Goal: Navigation & Orientation: Find specific page/section

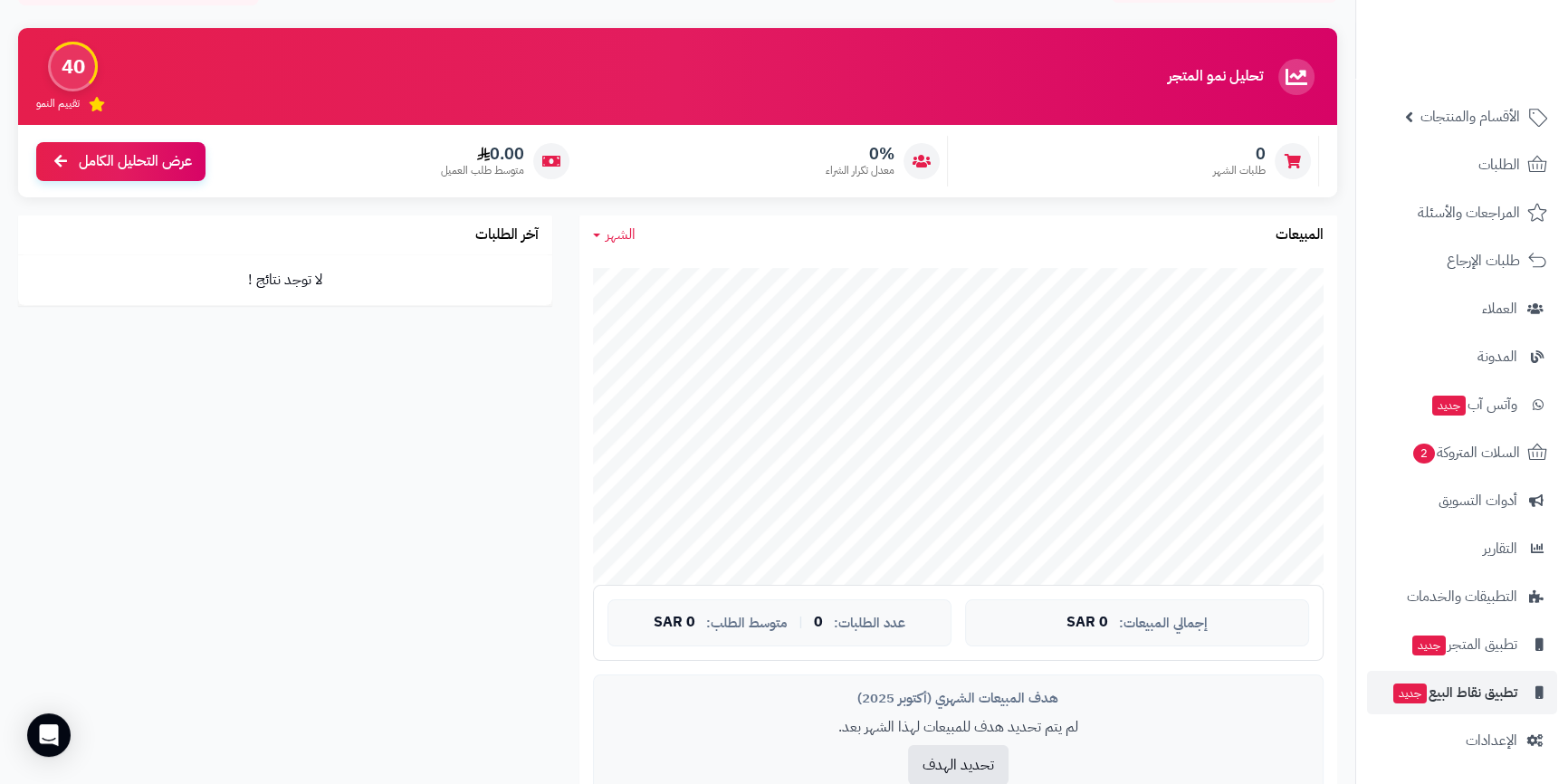
scroll to position [329, 0]
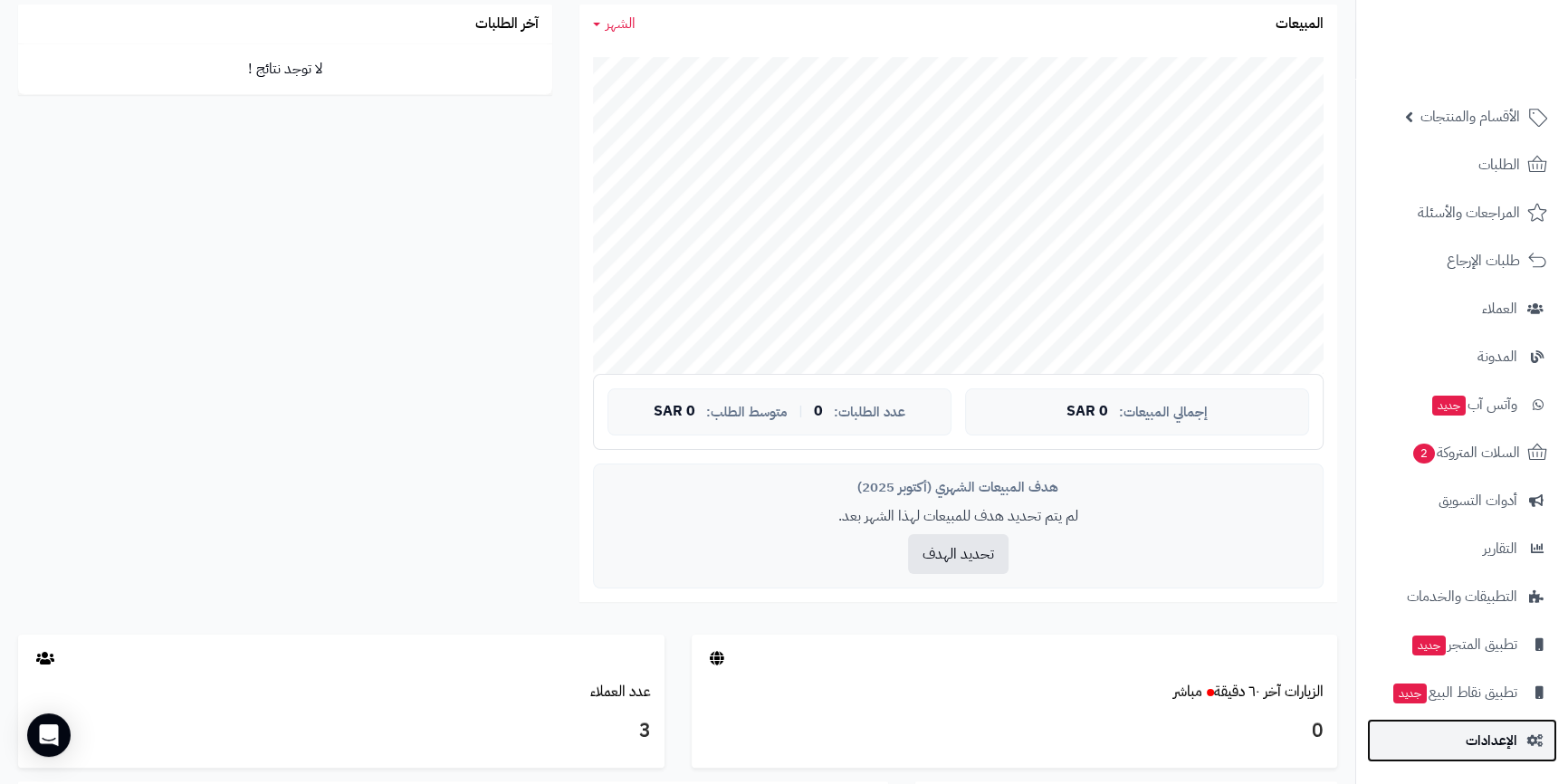
click at [1496, 722] on link "الإعدادات" at bounding box center [1461, 740] width 190 height 43
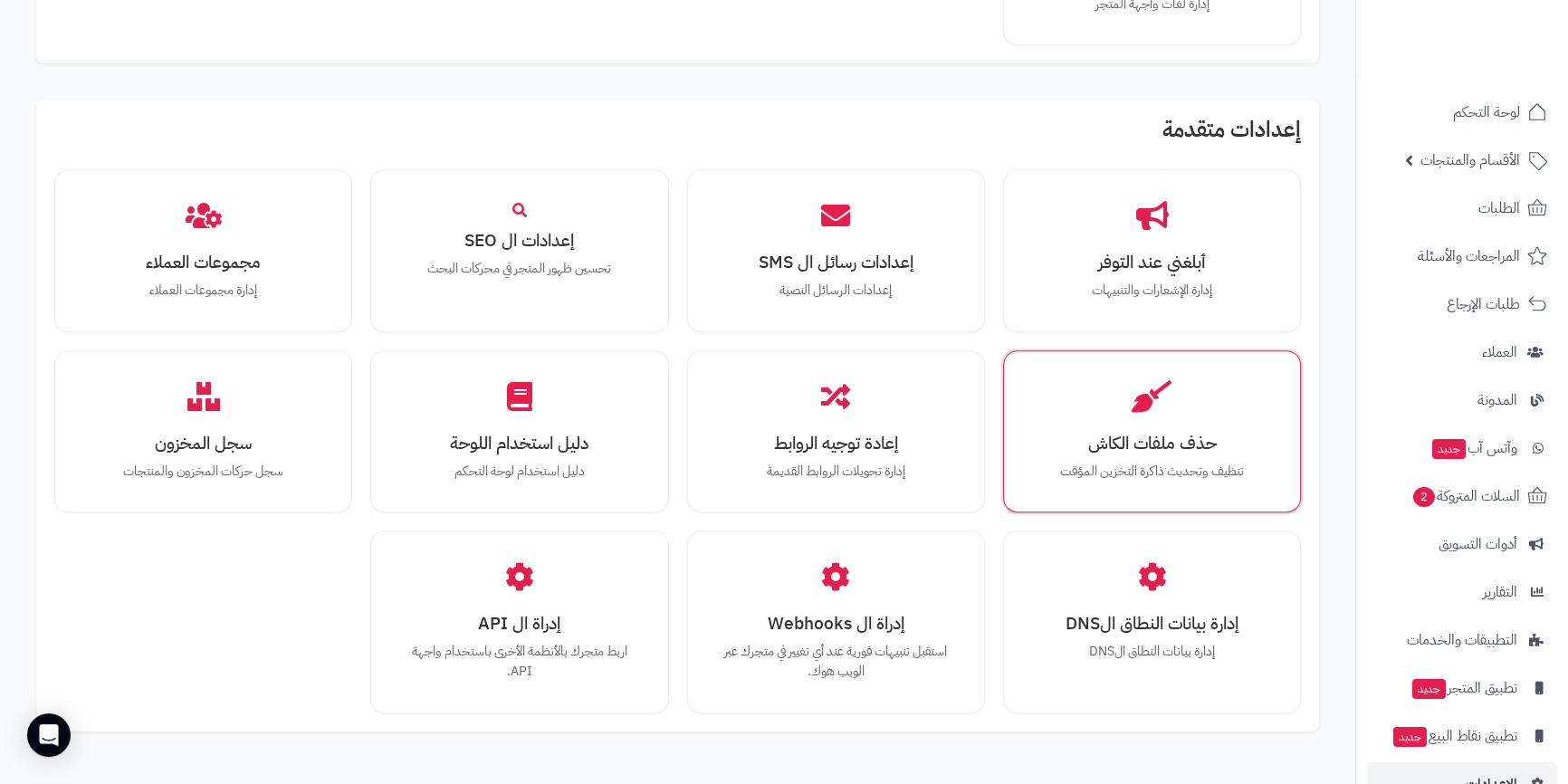
scroll to position [1525, 0]
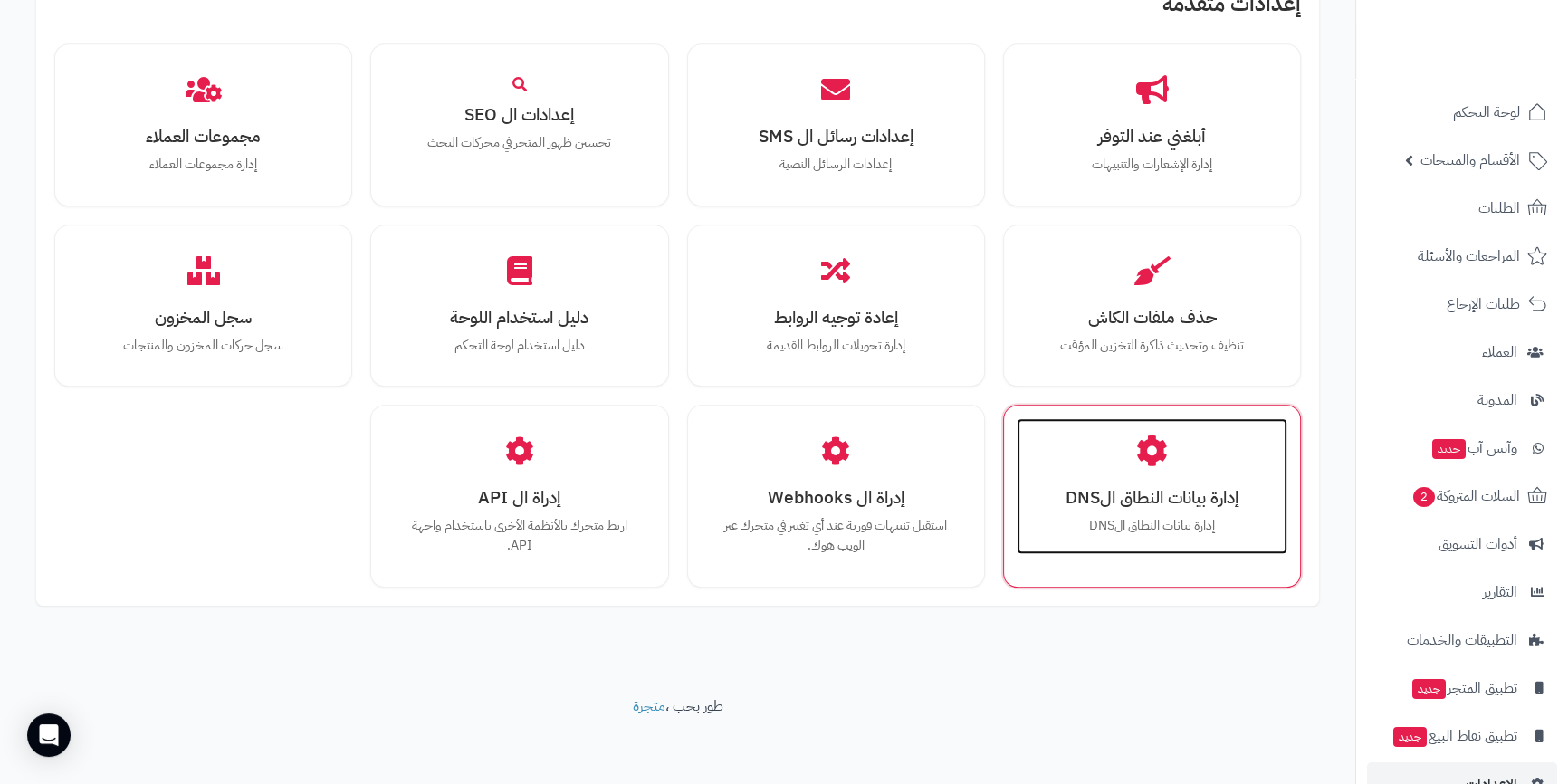
click at [1191, 521] on p "إدارة بيانات النطاق الDNS" at bounding box center [1151, 526] width 234 height 20
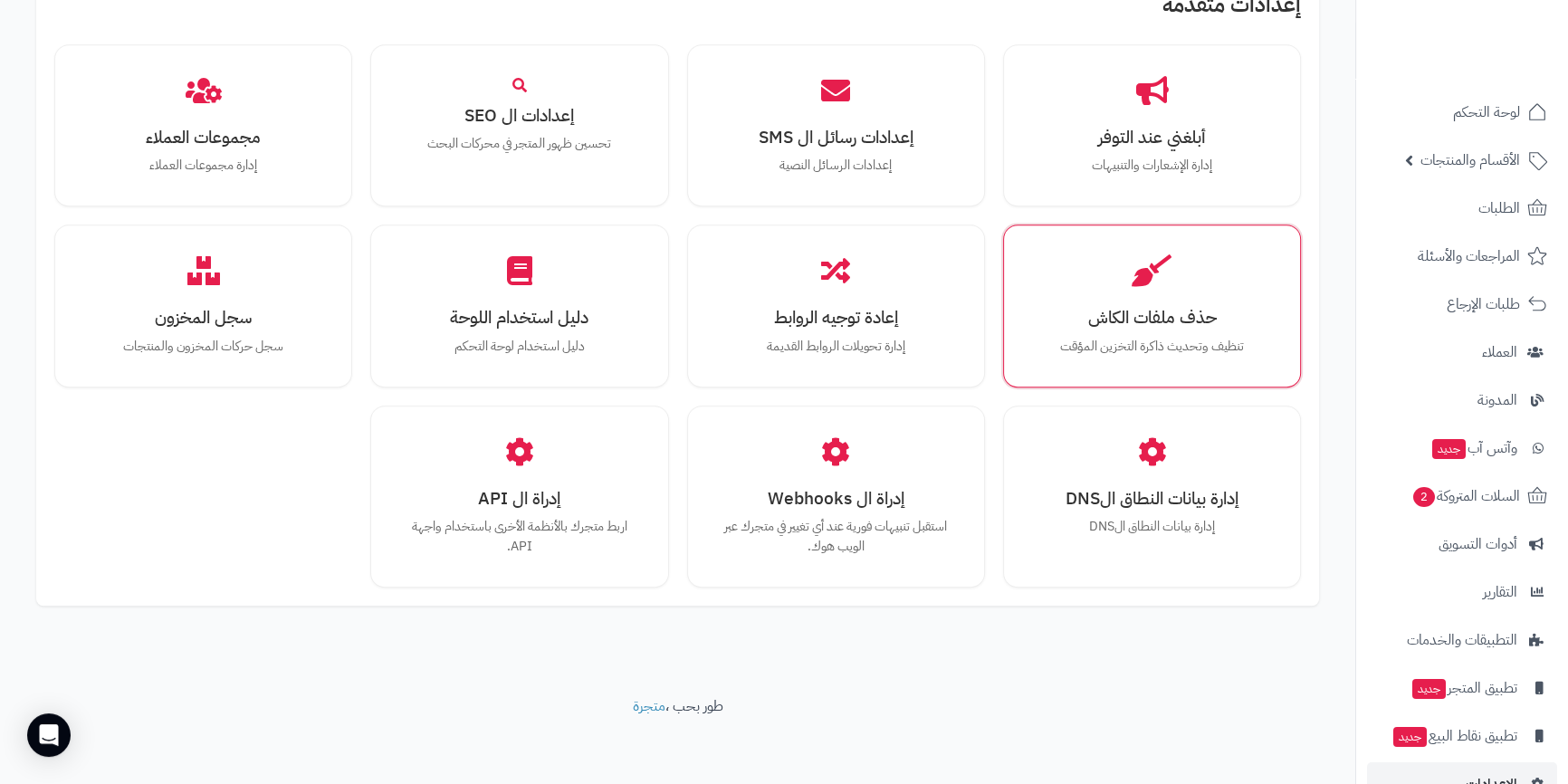
scroll to position [1583, 0]
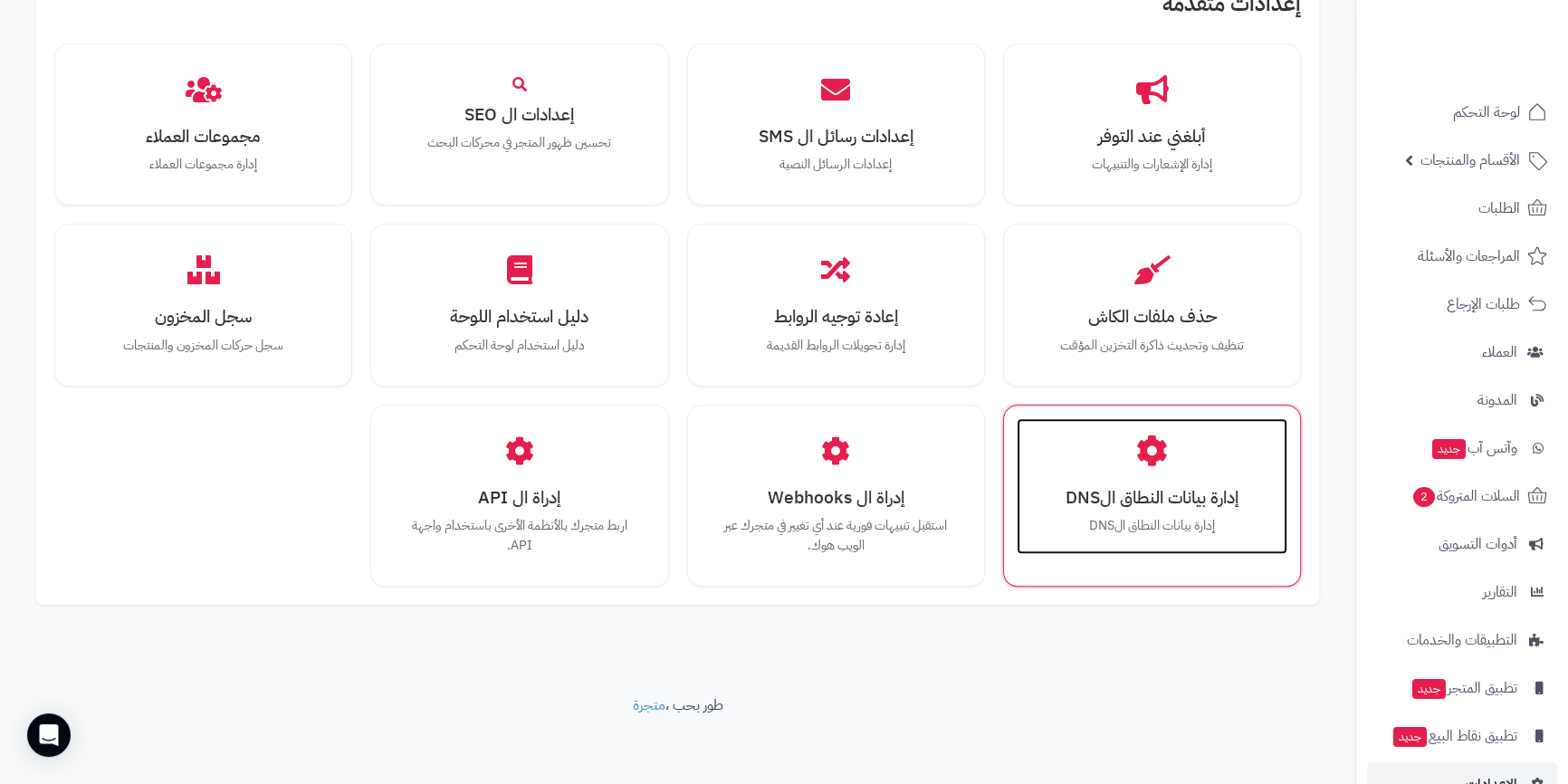
click at [1154, 512] on div "إدارة بيانات النطاق الDNS إدارة بيانات النطاق الDNS" at bounding box center [1152, 486] width 271 height 135
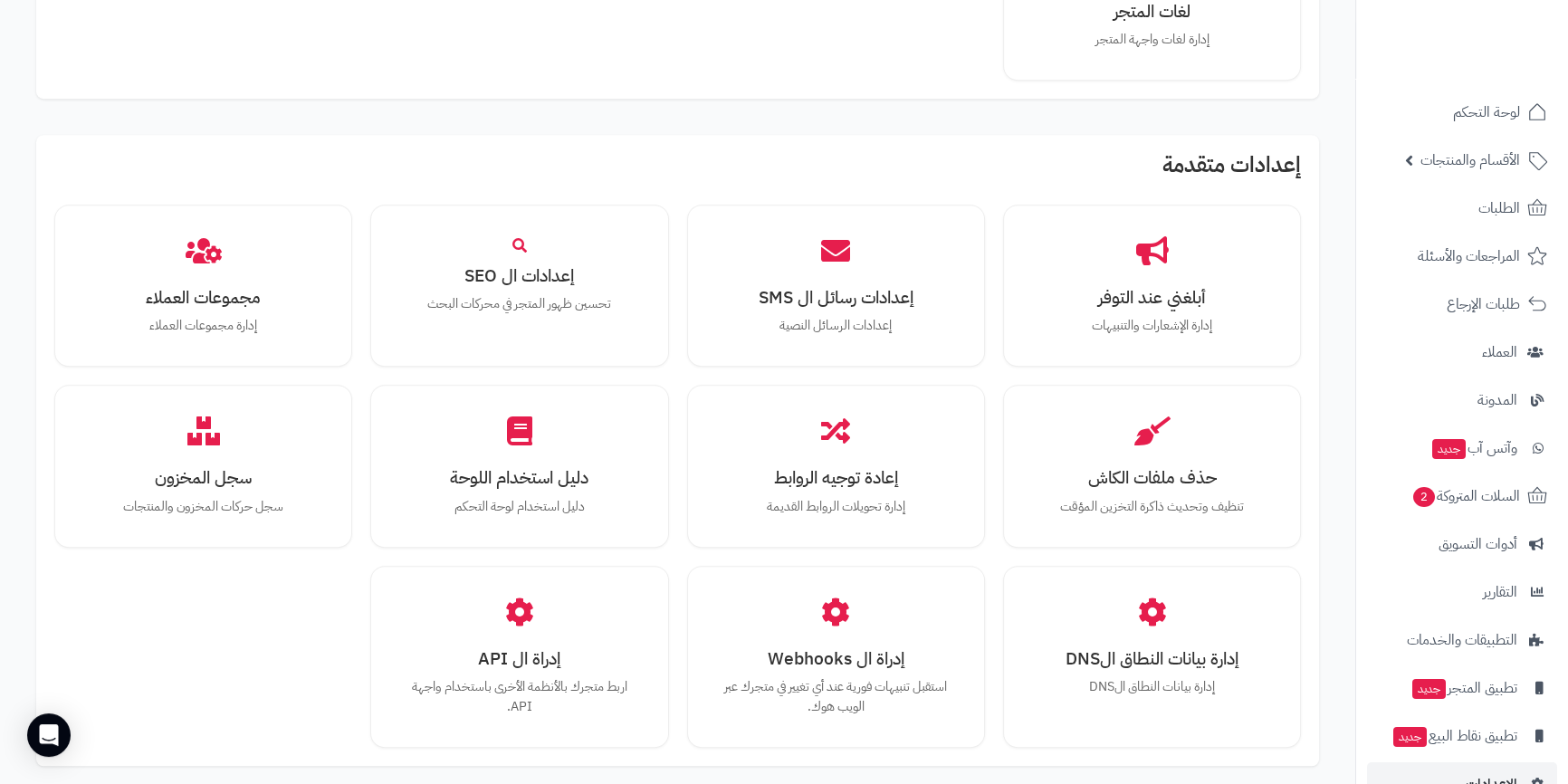
scroll to position [1583, 0]
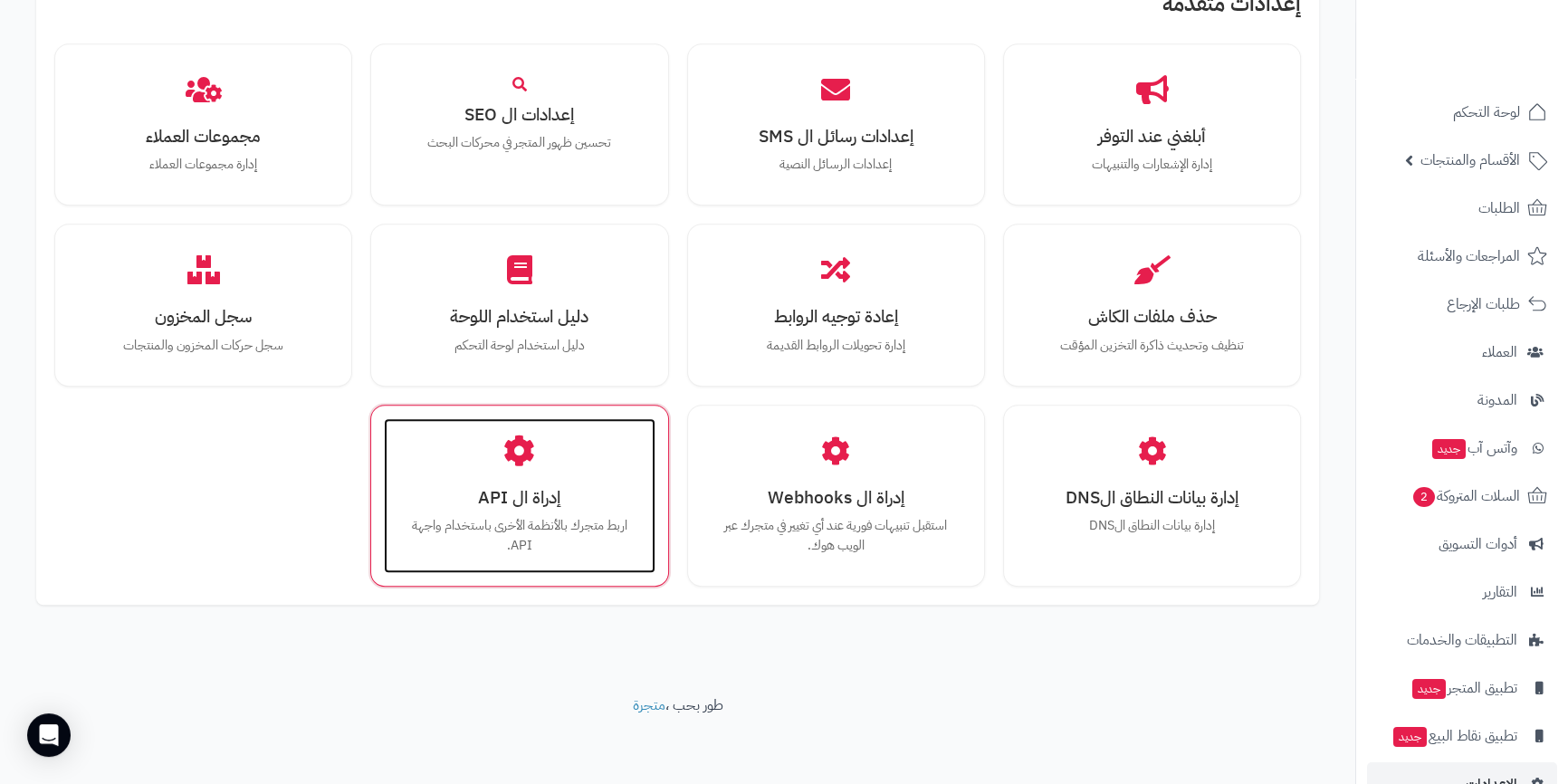
click at [451, 524] on p "اربط متجرك بالأنظمة الأخرى باستخدام واجهة API." at bounding box center [519, 535] width 234 height 39
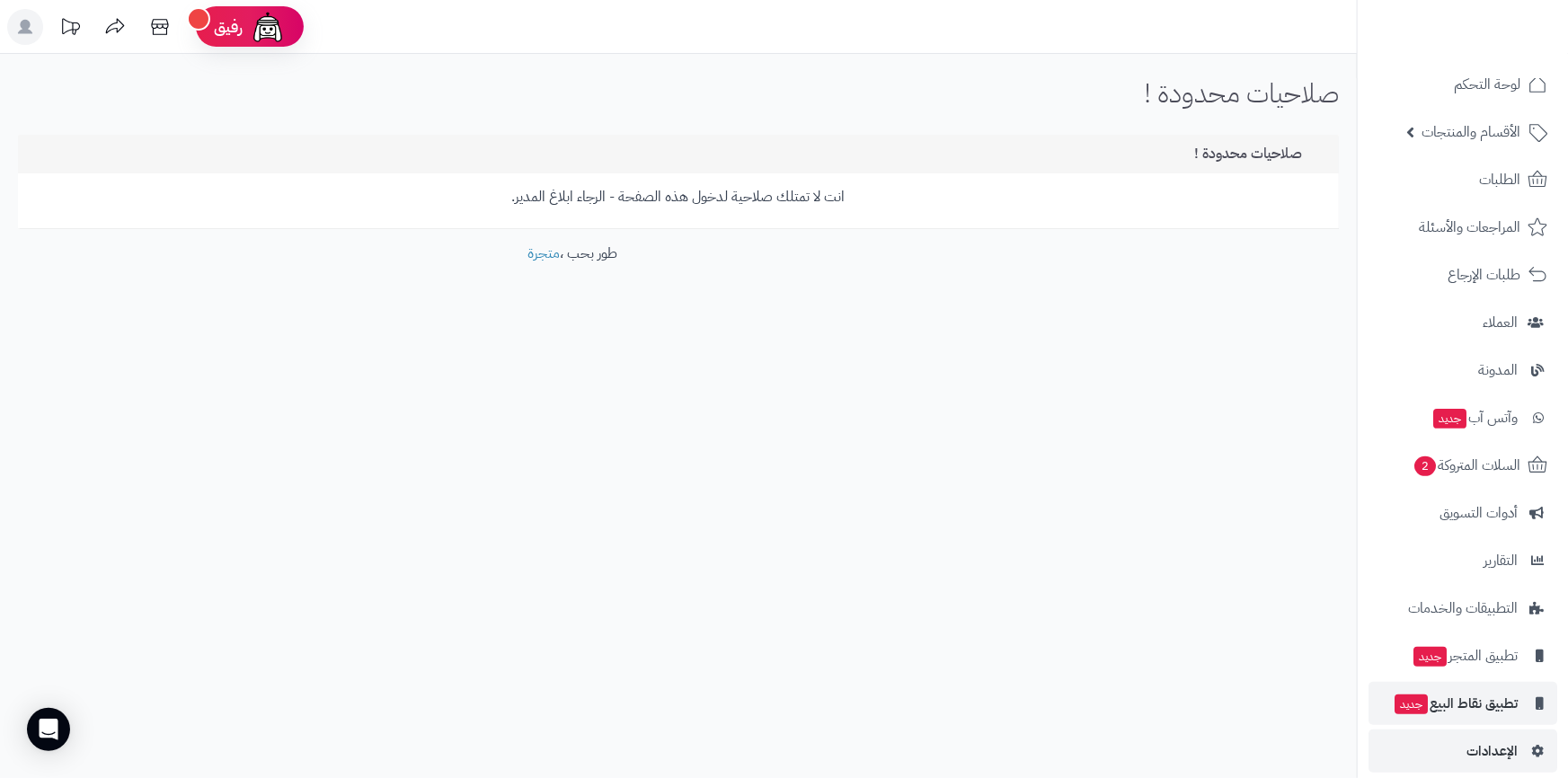
scroll to position [43, 0]
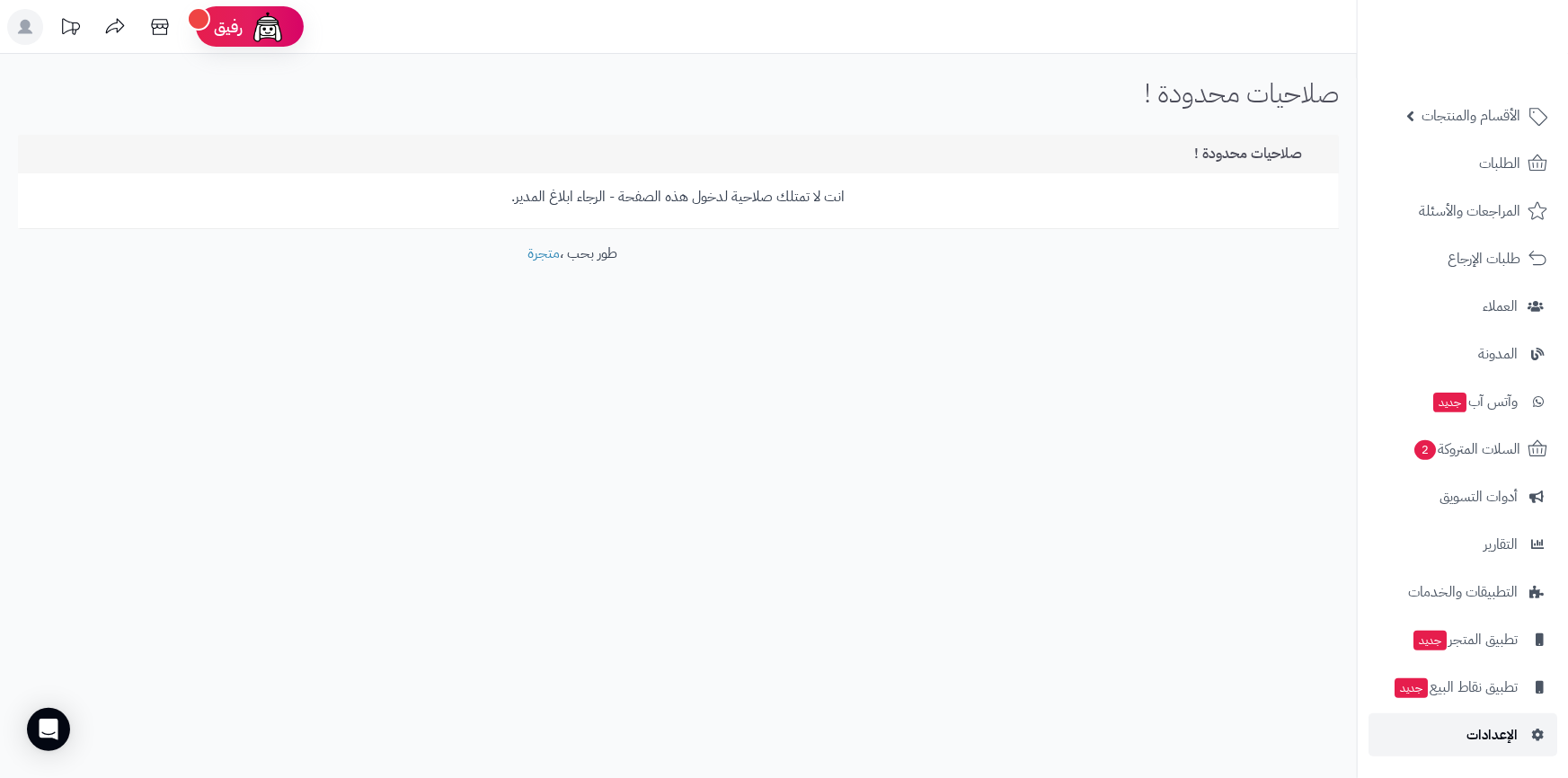
click at [1504, 736] on span "الإعدادات" at bounding box center [1492, 735] width 51 height 25
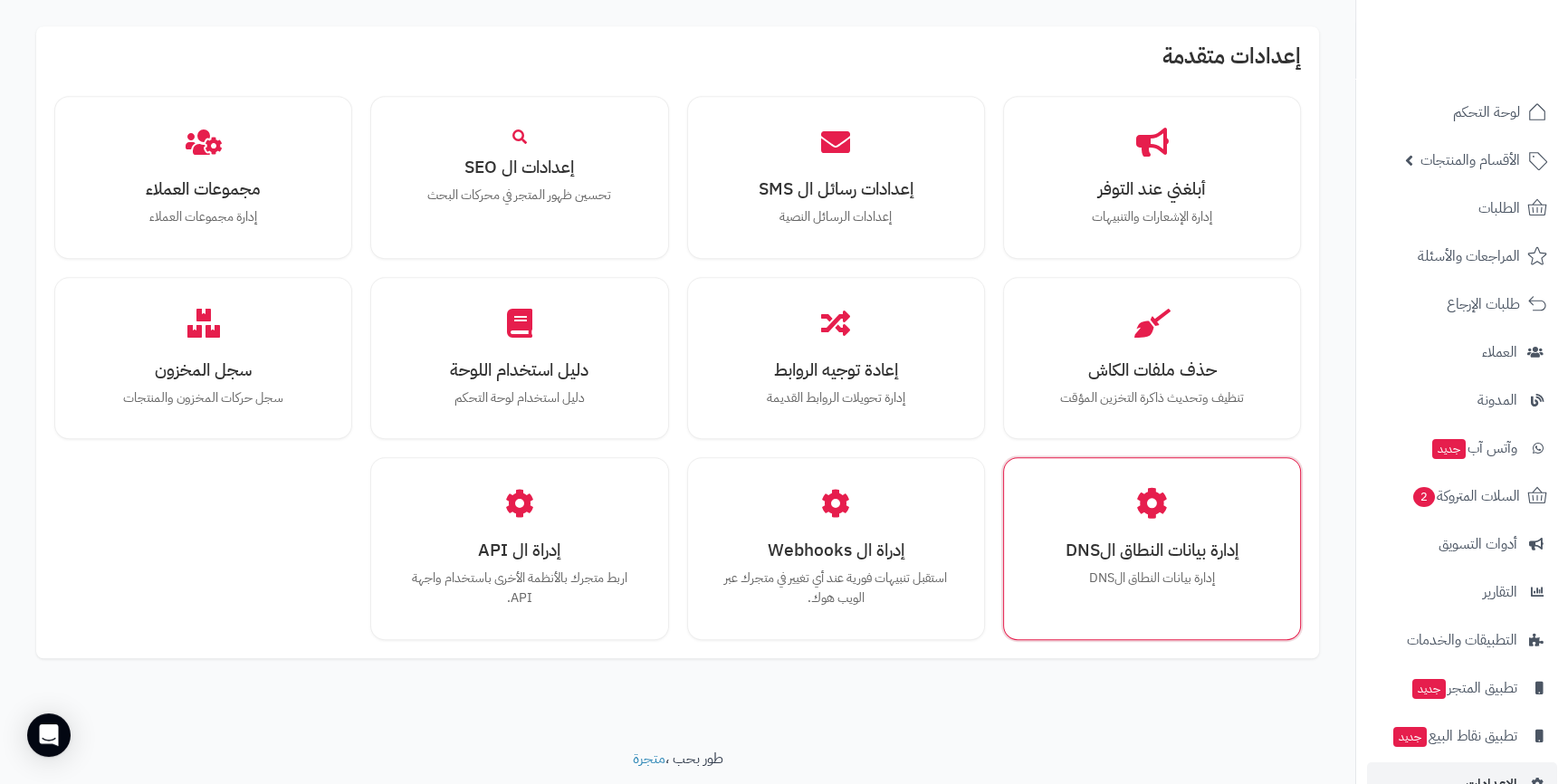
scroll to position [1525, 0]
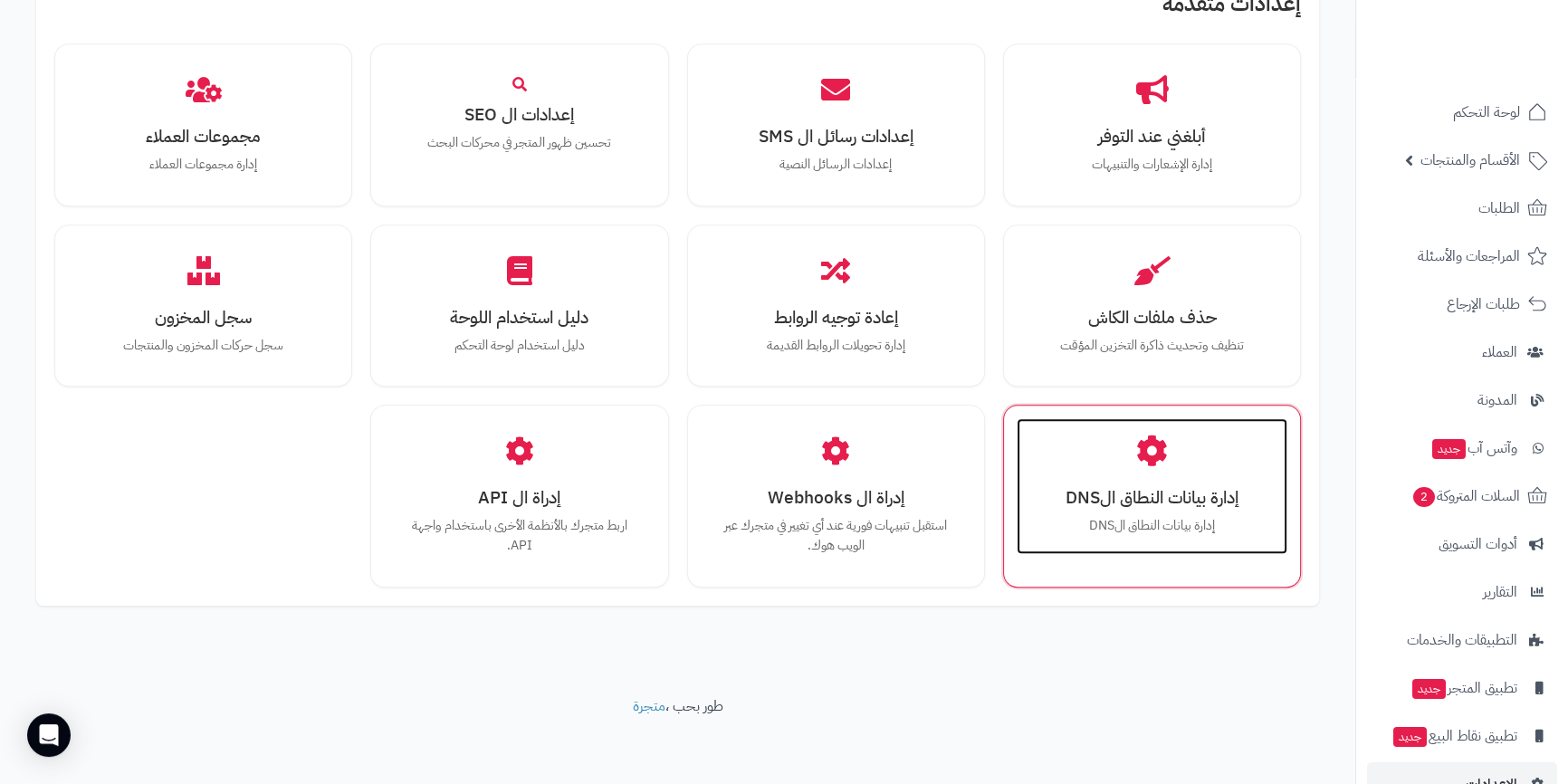
click at [1179, 507] on h3 "إدارة بيانات النطاق الDNS" at bounding box center [1151, 498] width 234 height 19
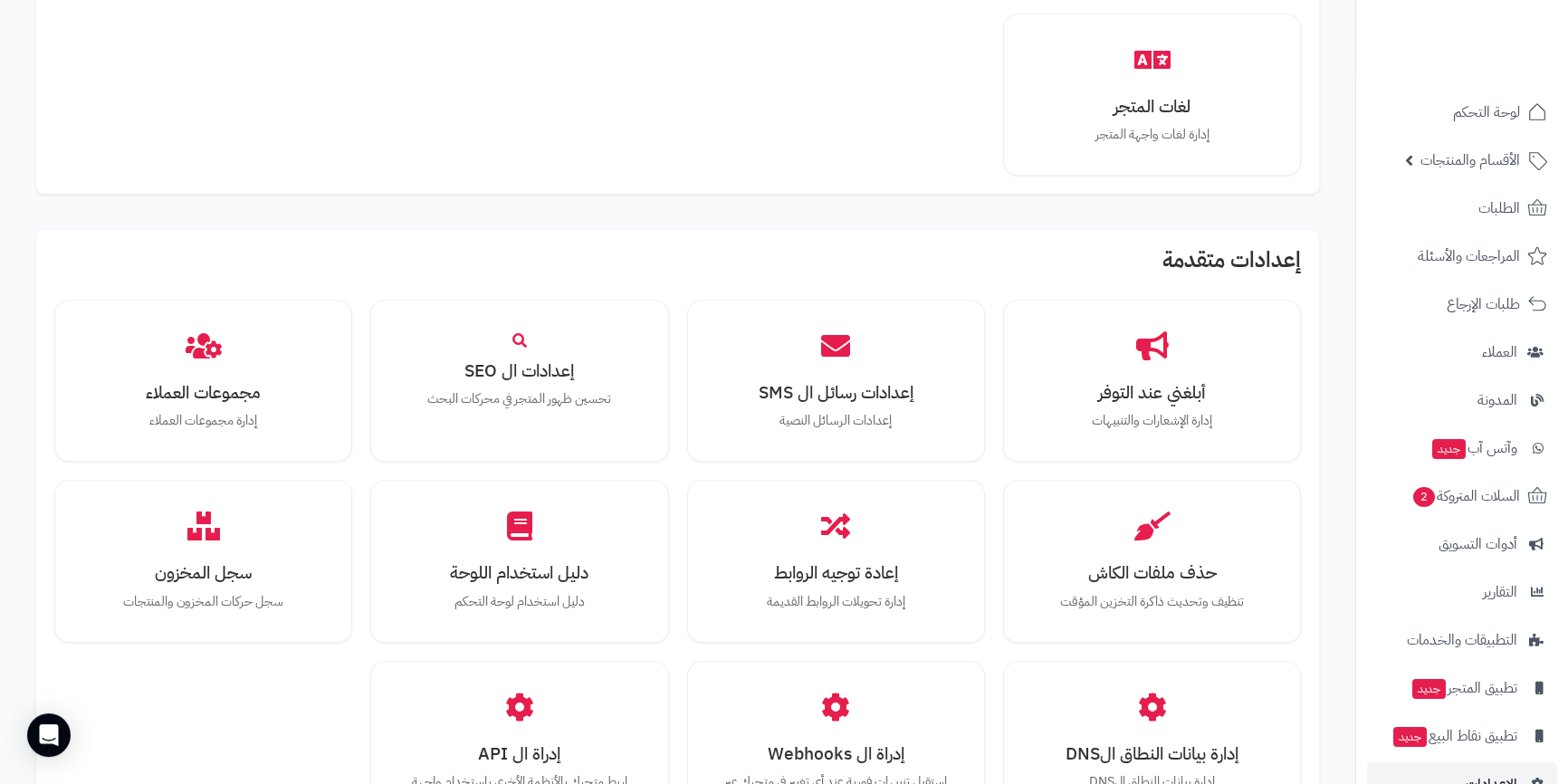
scroll to position [1583, 0]
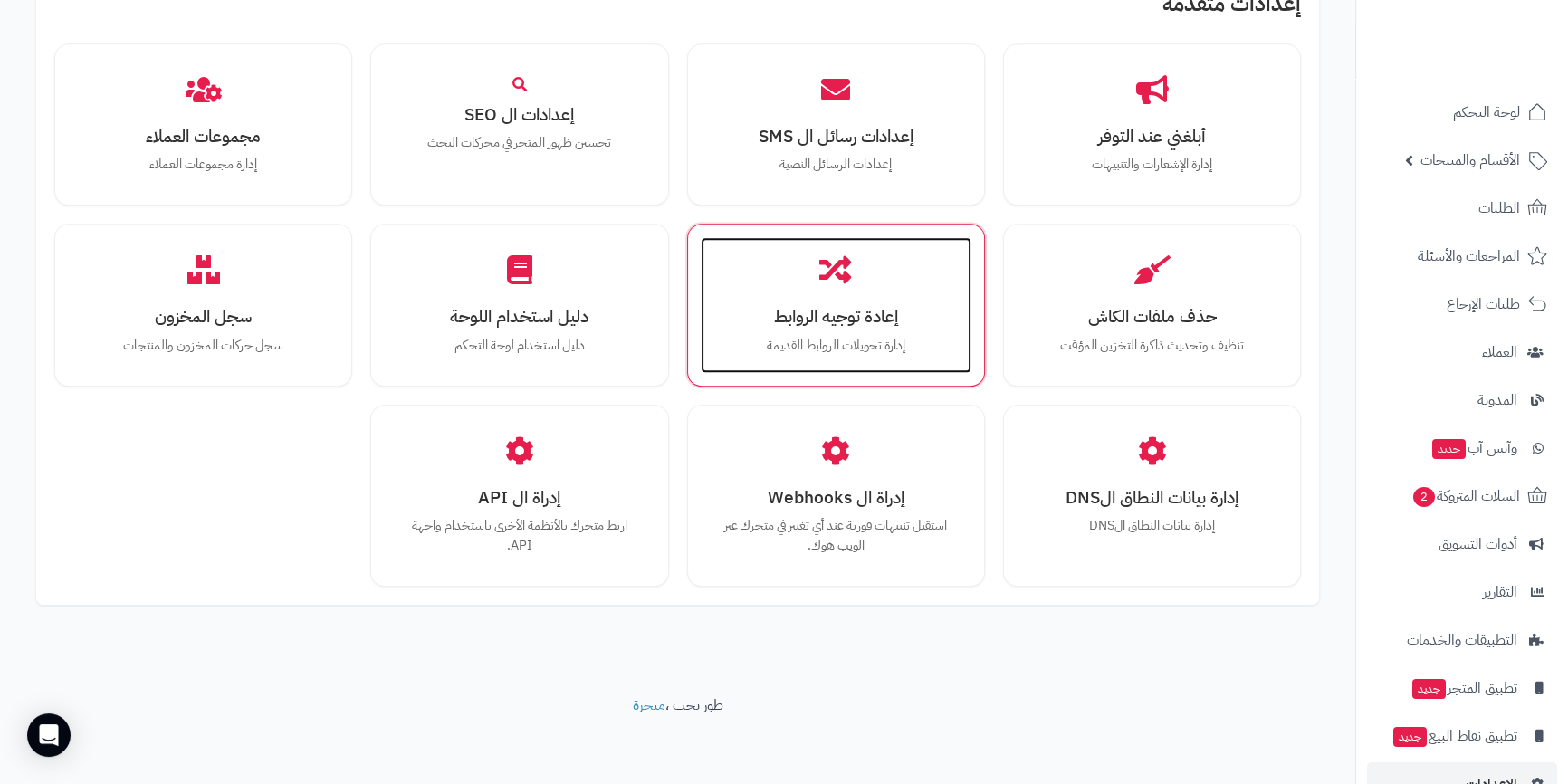
click at [796, 351] on p "إدارة تحويلات الروابط القديمة" at bounding box center [835, 346] width 234 height 20
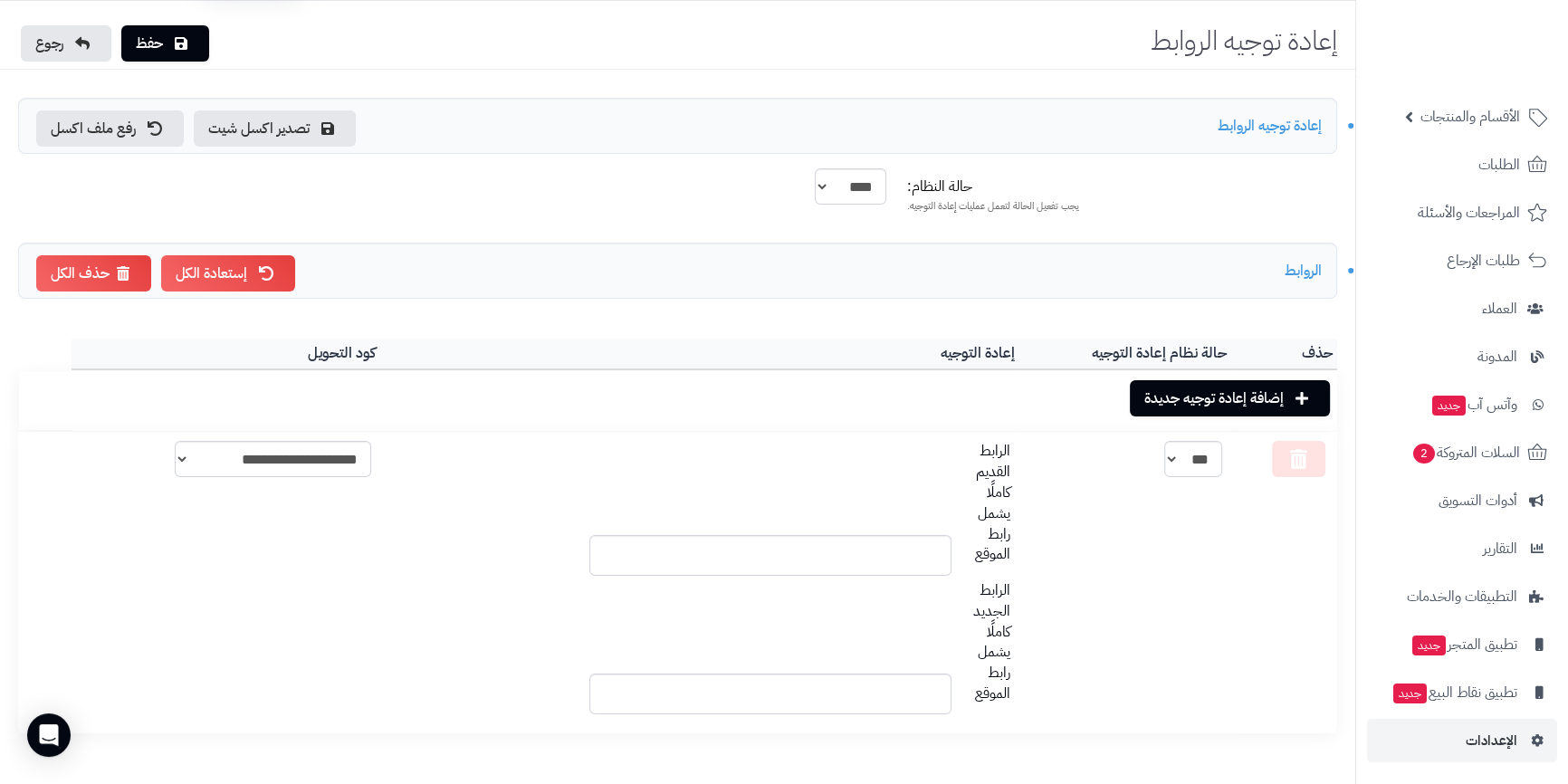
scroll to position [82, 0]
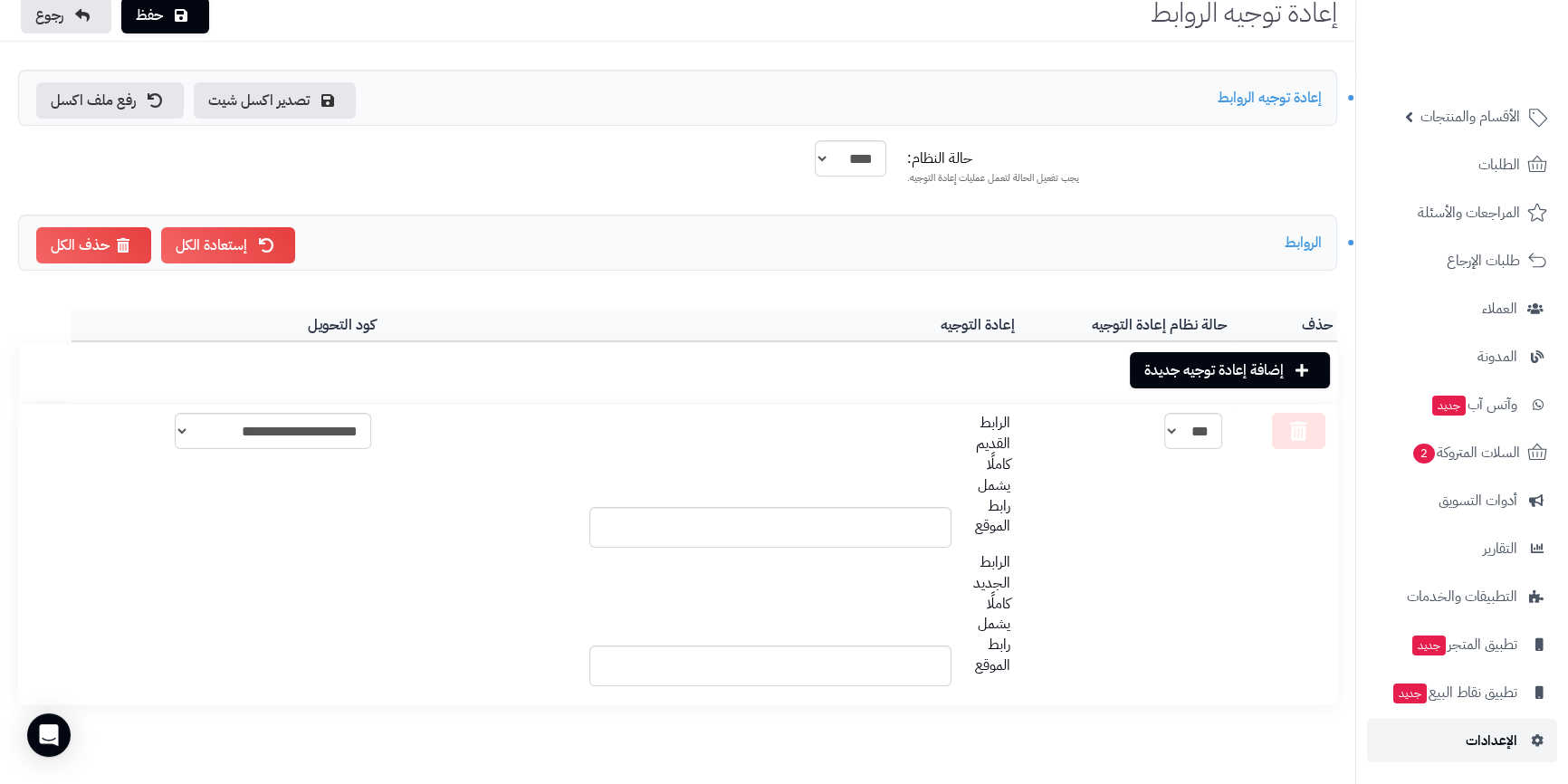
click at [1503, 738] on span "الإعدادات" at bounding box center [1491, 741] width 52 height 25
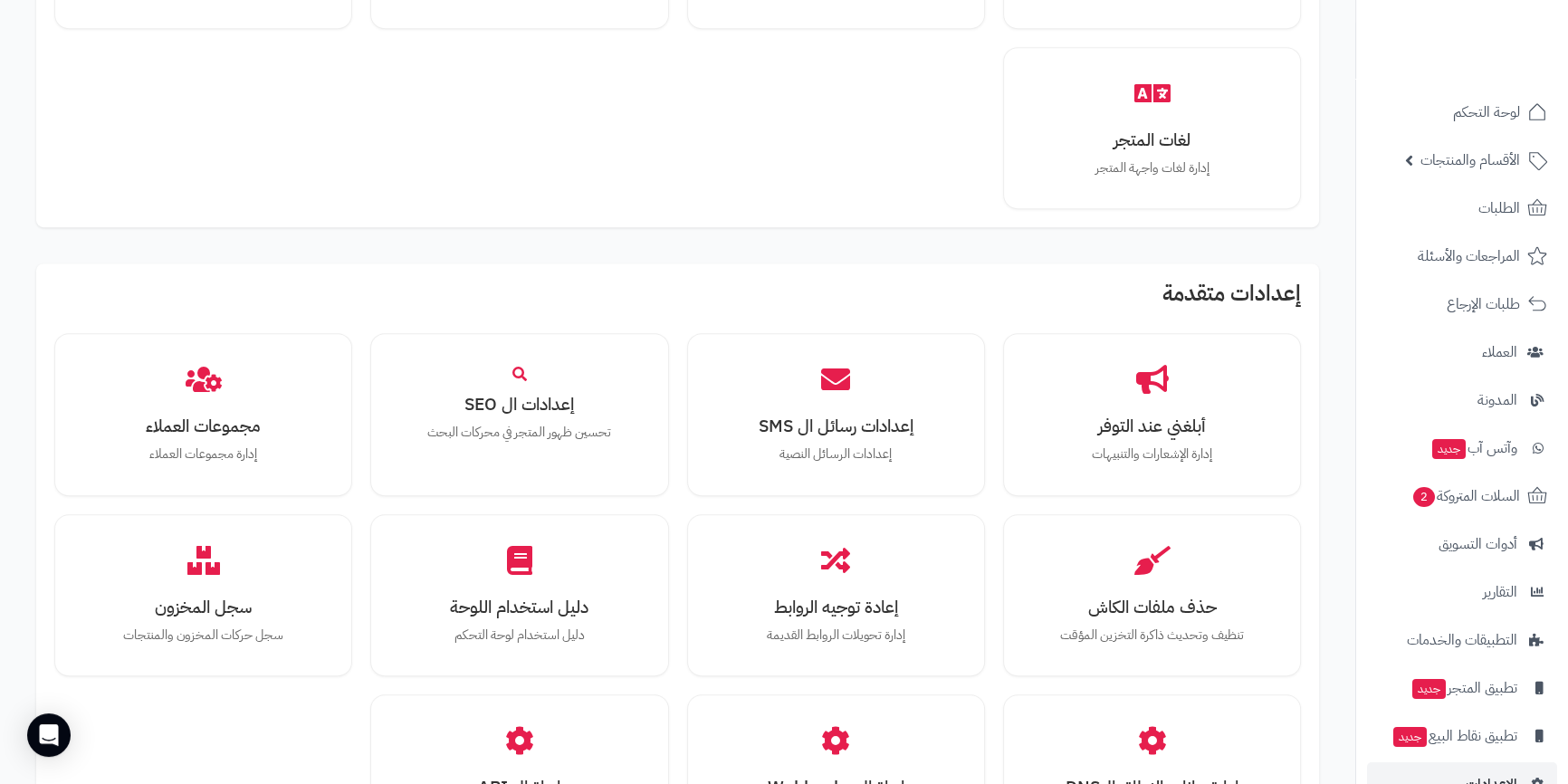
scroll to position [1525, 0]
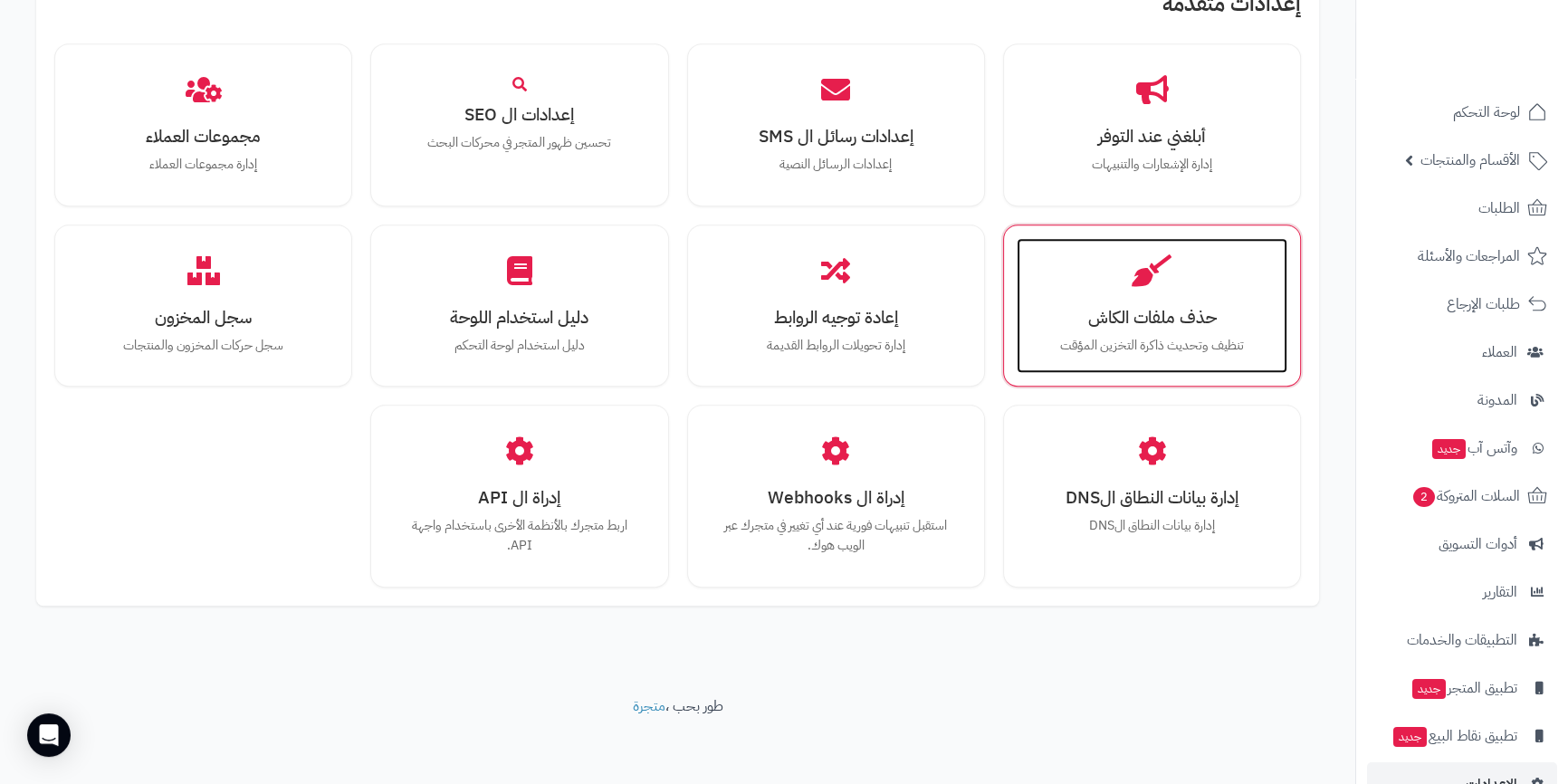
click at [1176, 331] on div "حذف ملفات الكاش تنظيف وتحديث ذاكرة التخزين المؤقت" at bounding box center [1152, 306] width 271 height 135
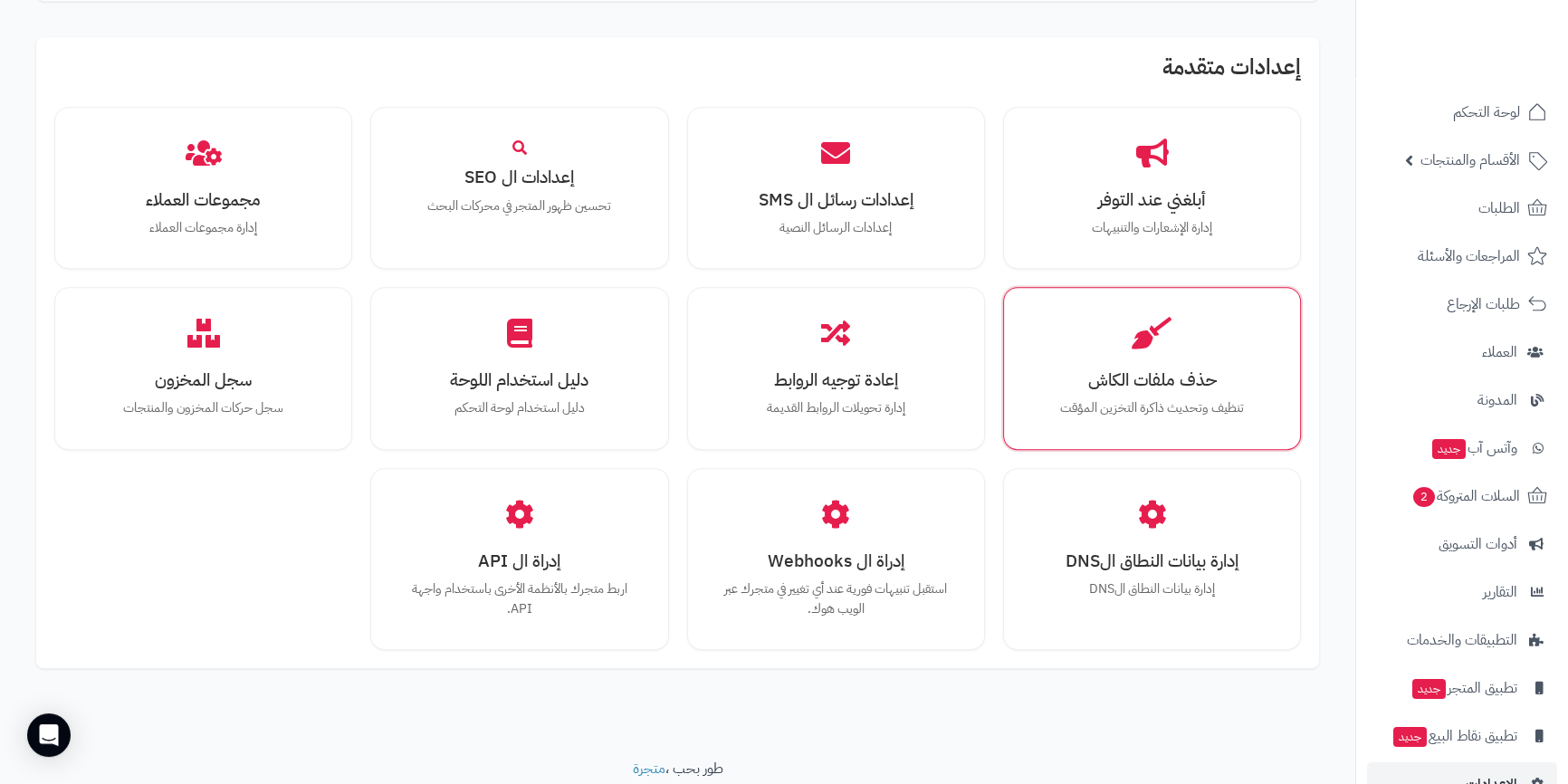
scroll to position [1585, 0]
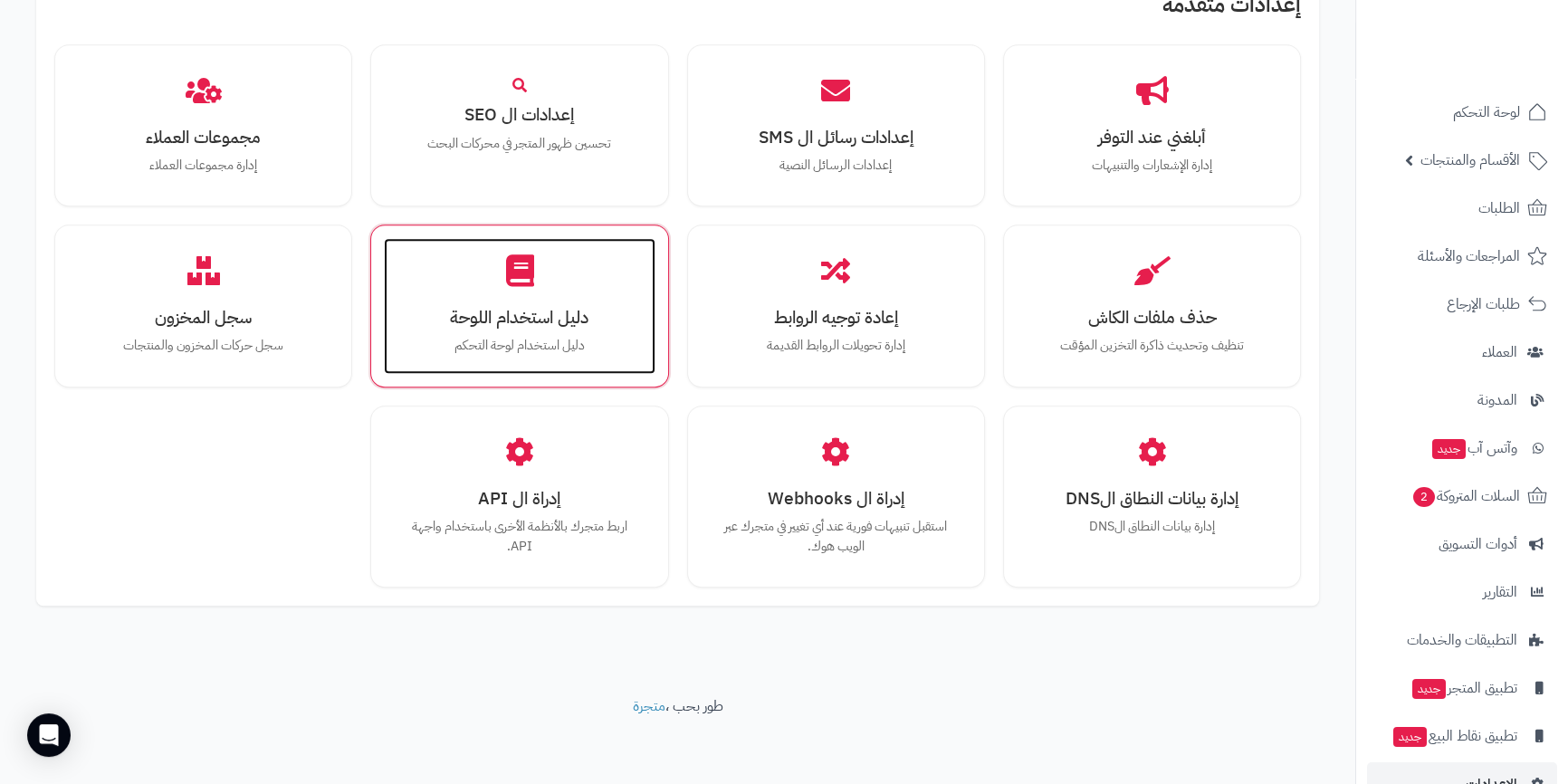
click at [451, 281] on div "دليل استخدام اللوحة دليل استخدام لوحة التحكم" at bounding box center [519, 306] width 271 height 135
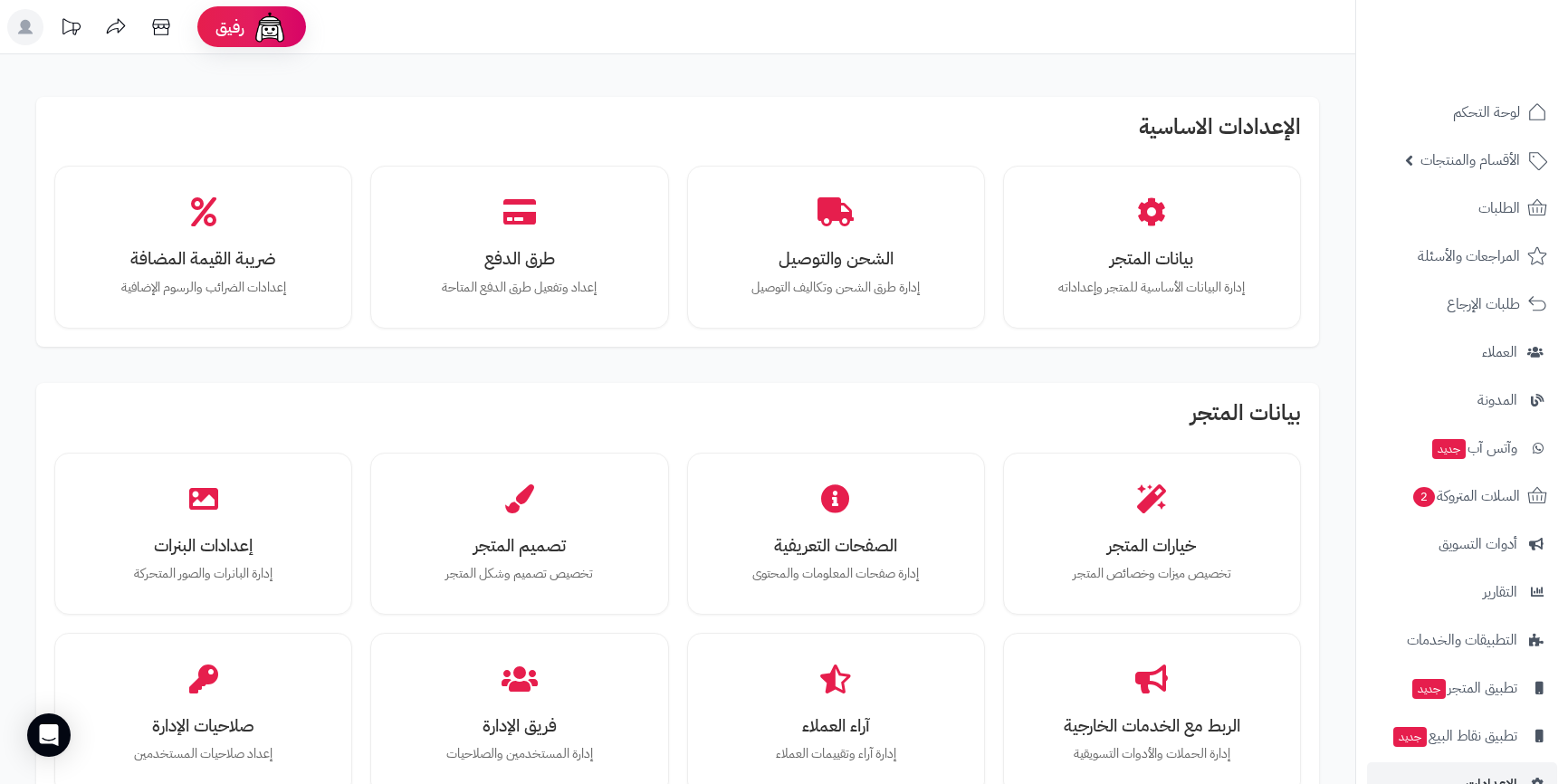
scroll to position [1525, 0]
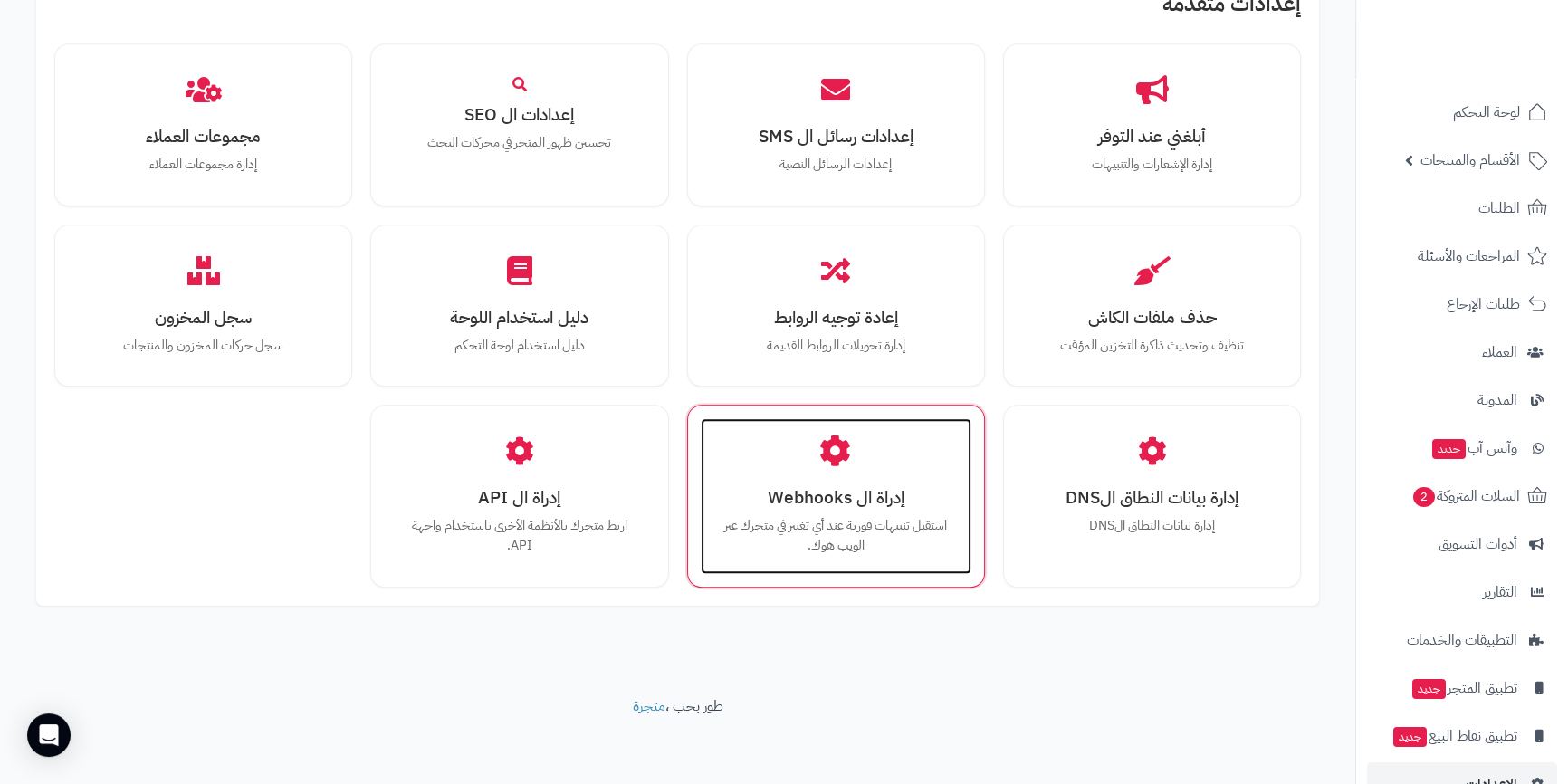
click at [845, 453] on icon at bounding box center [835, 451] width 32 height 32
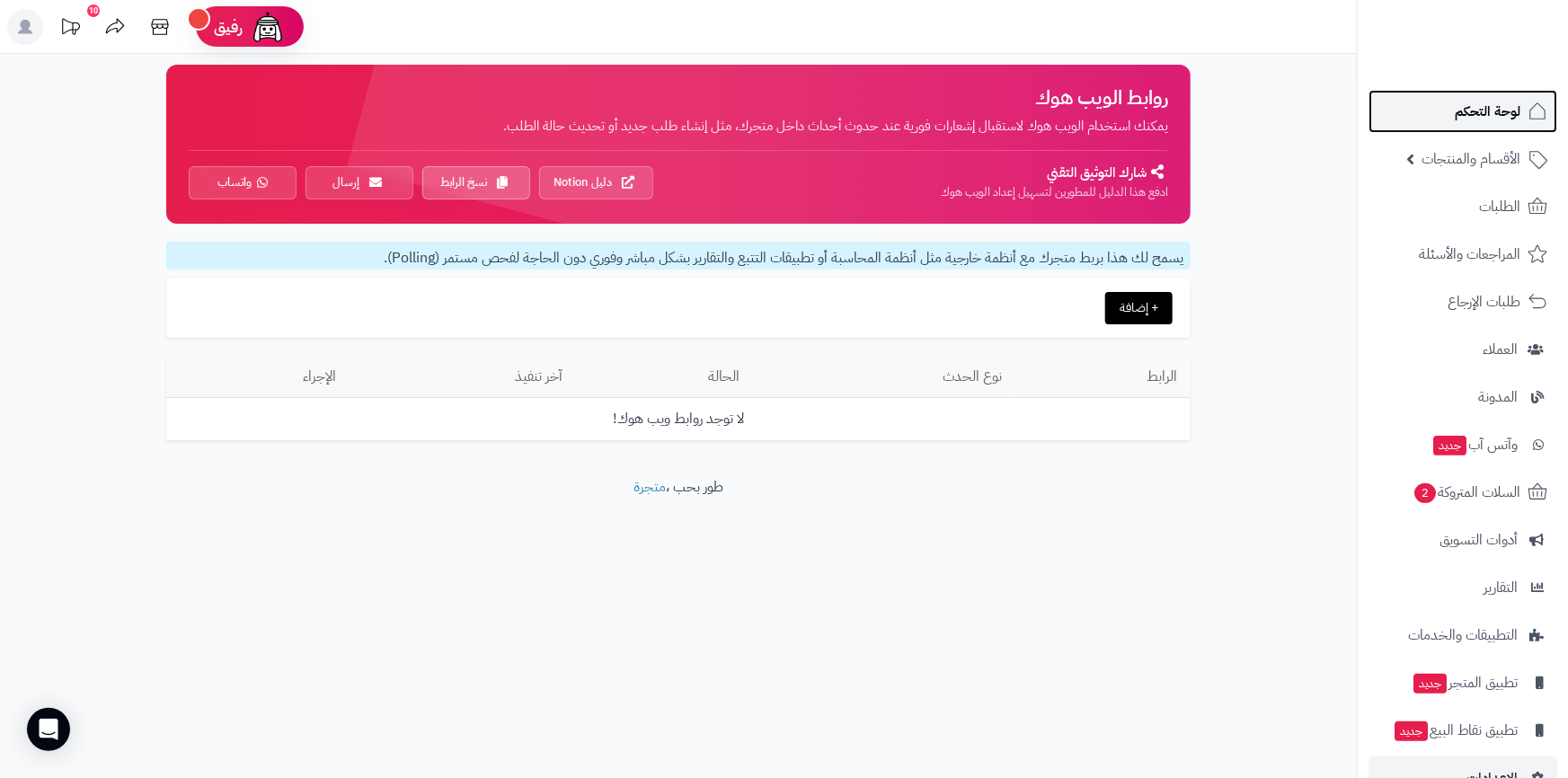
click at [1497, 118] on span "لوحة التحكم" at bounding box center [1487, 112] width 66 height 25
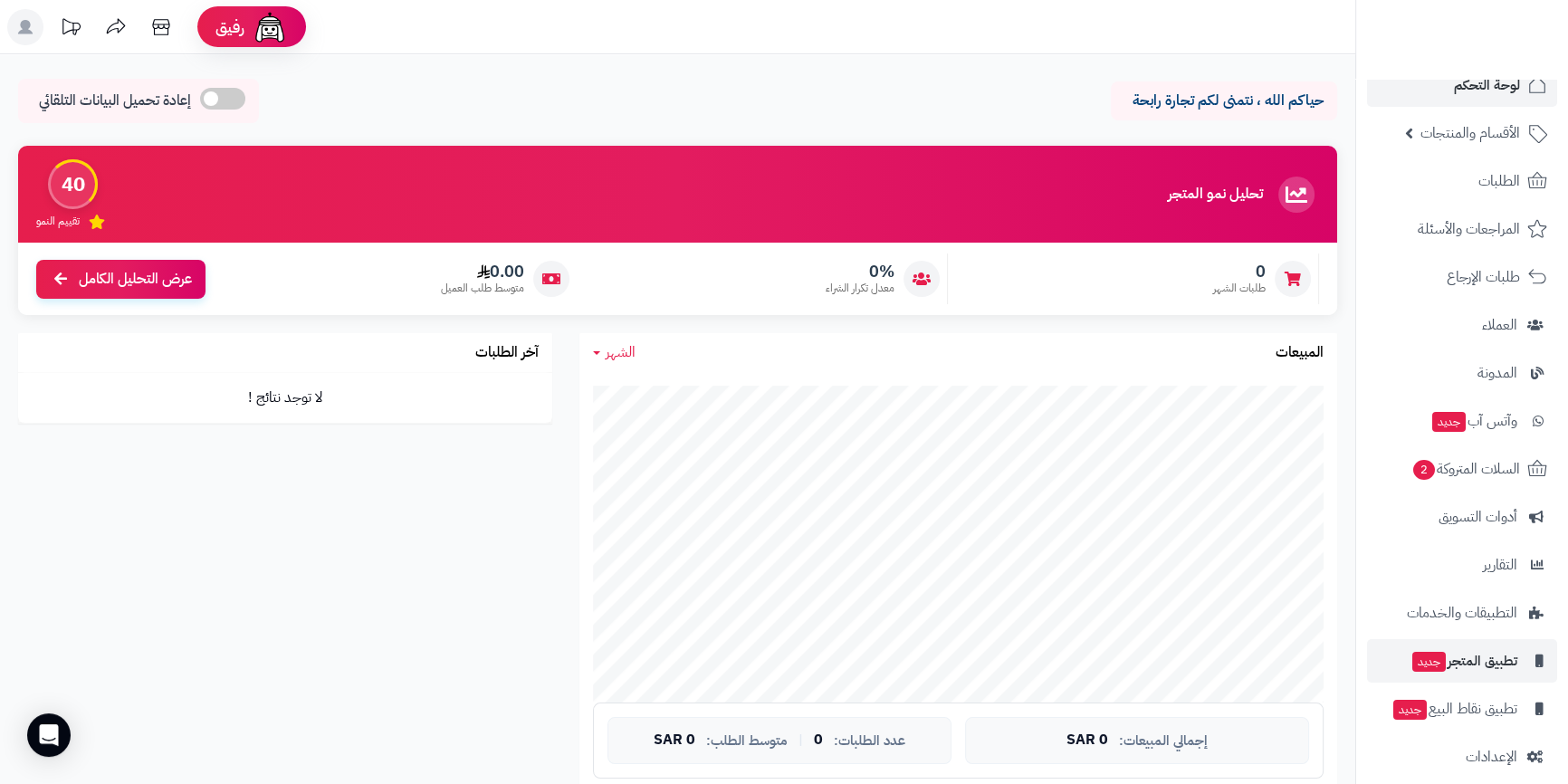
scroll to position [43, 0]
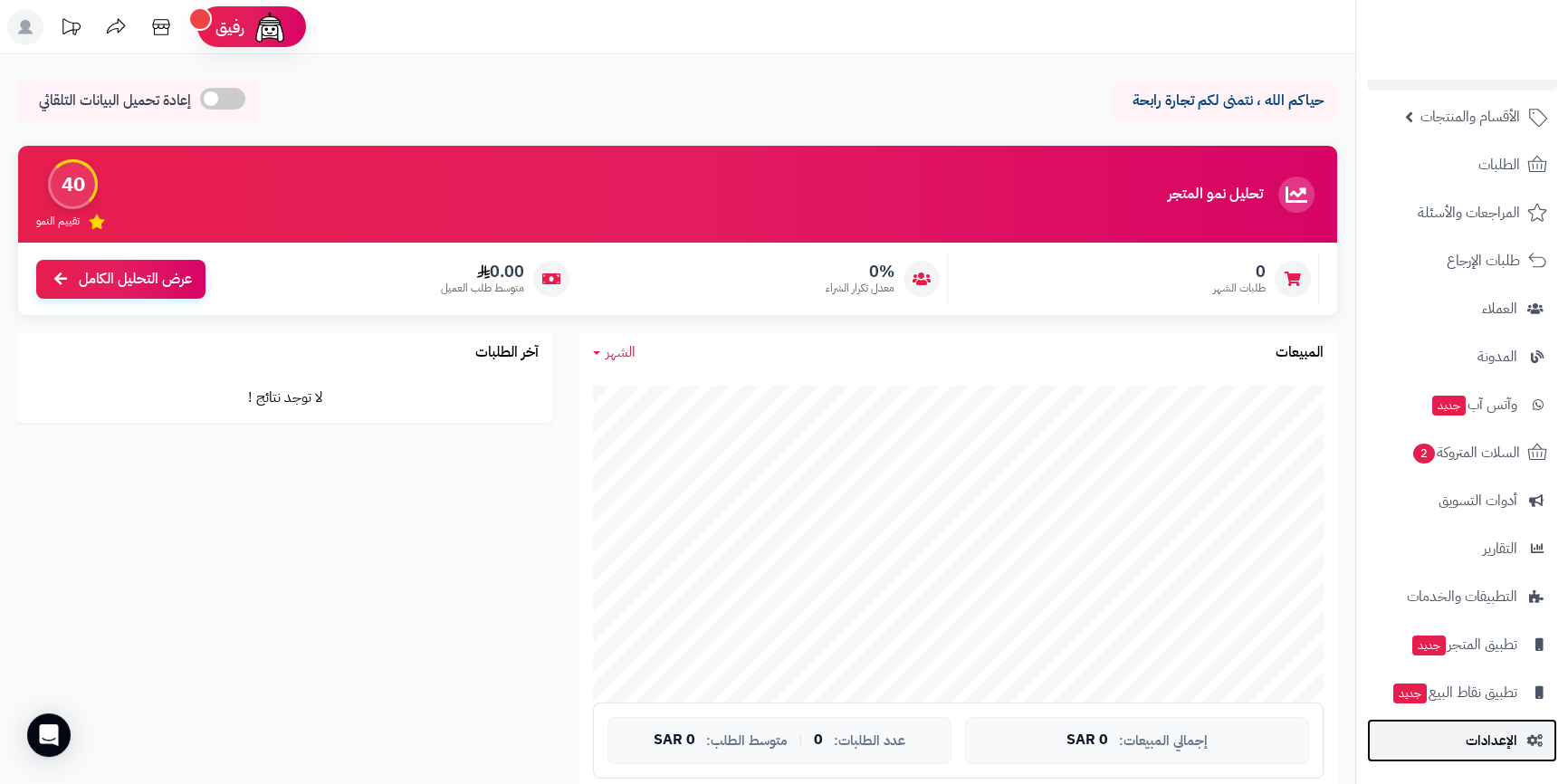
click at [1504, 734] on span "الإعدادات" at bounding box center [1491, 741] width 52 height 25
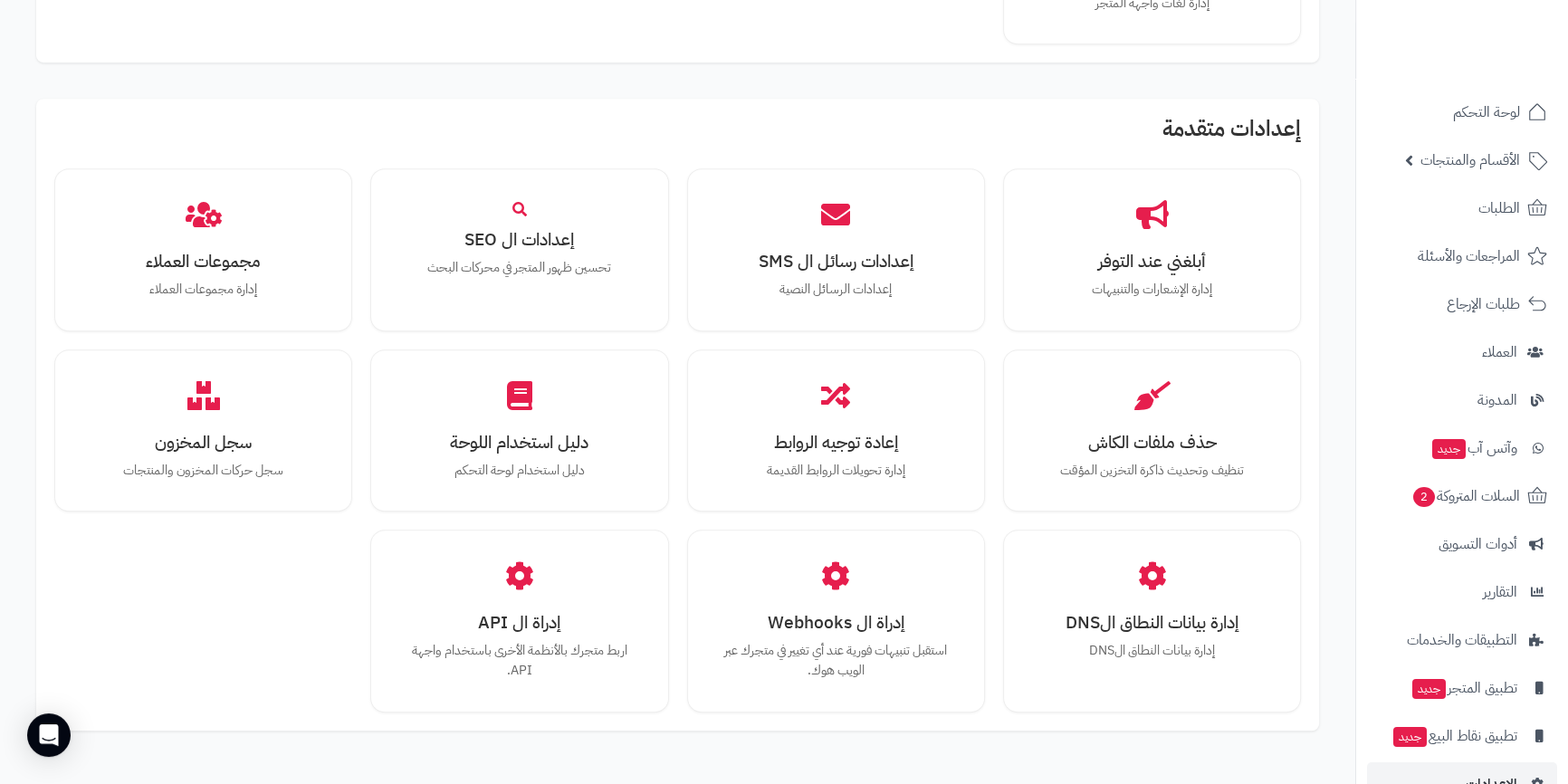
scroll to position [1525, 0]
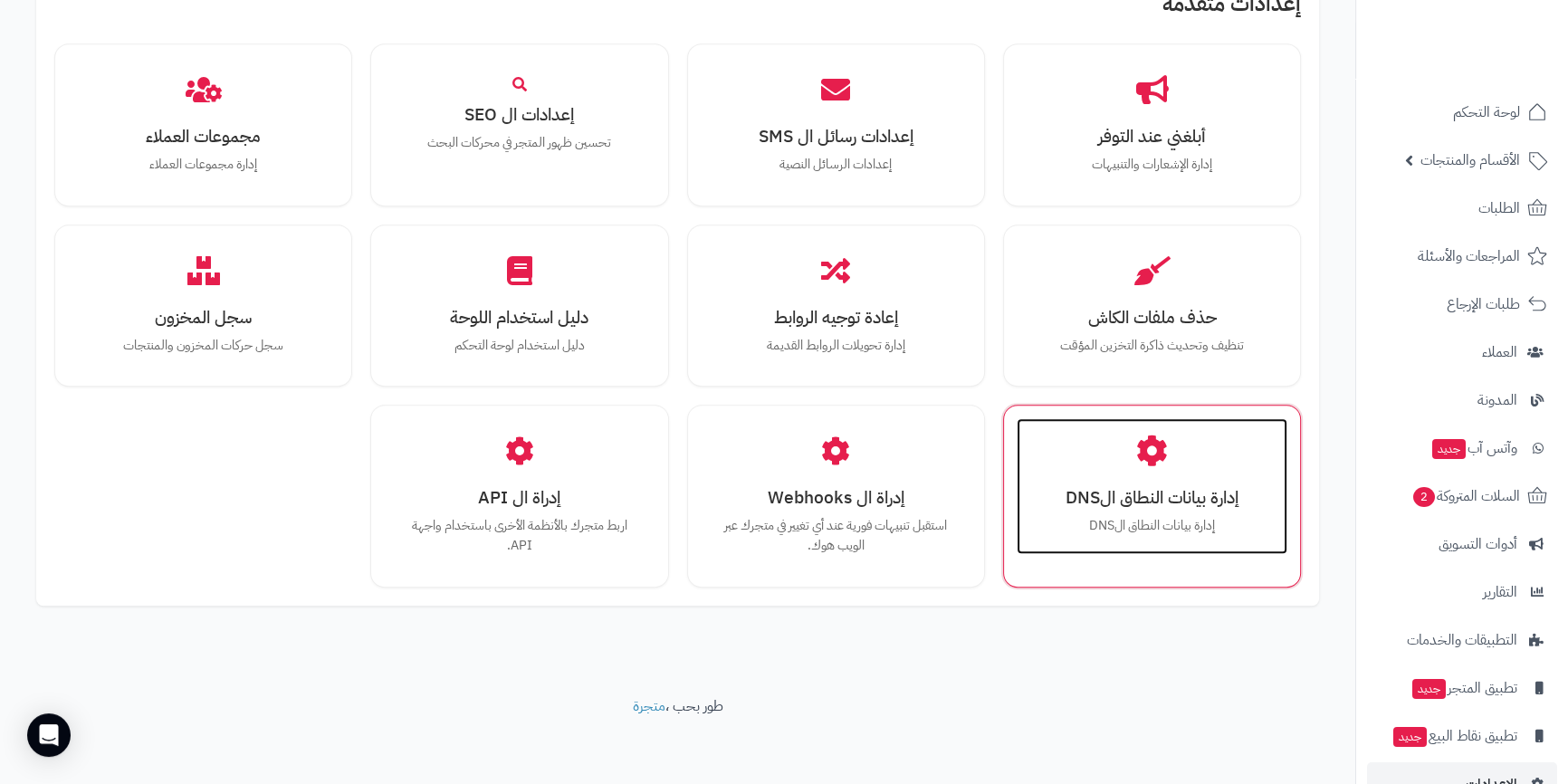
click at [1179, 507] on h3 "إدارة بيانات النطاق الDNS" at bounding box center [1151, 498] width 234 height 19
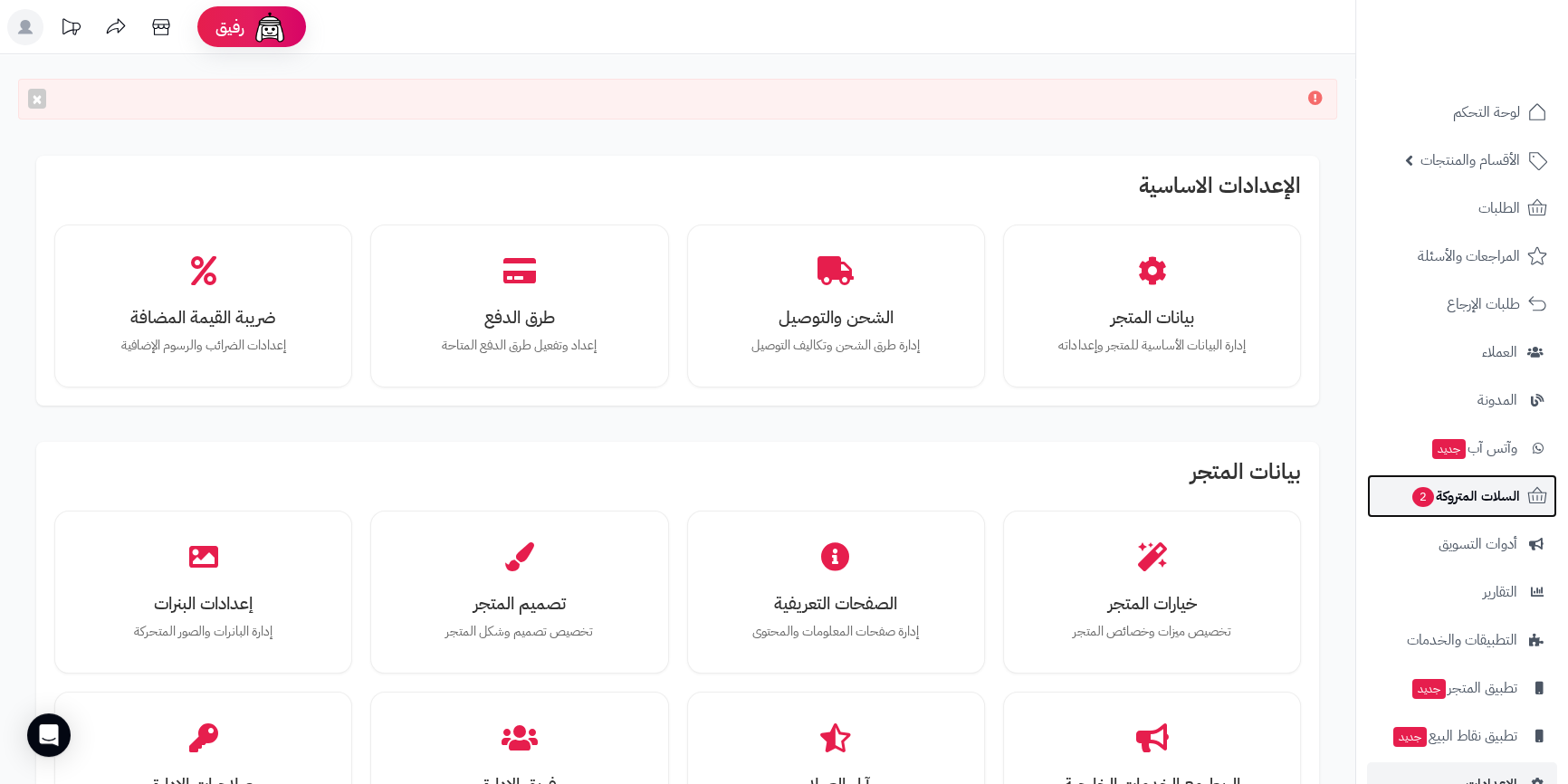
click at [1507, 506] on span "السلات المتروكة 2" at bounding box center [1465, 496] width 109 height 25
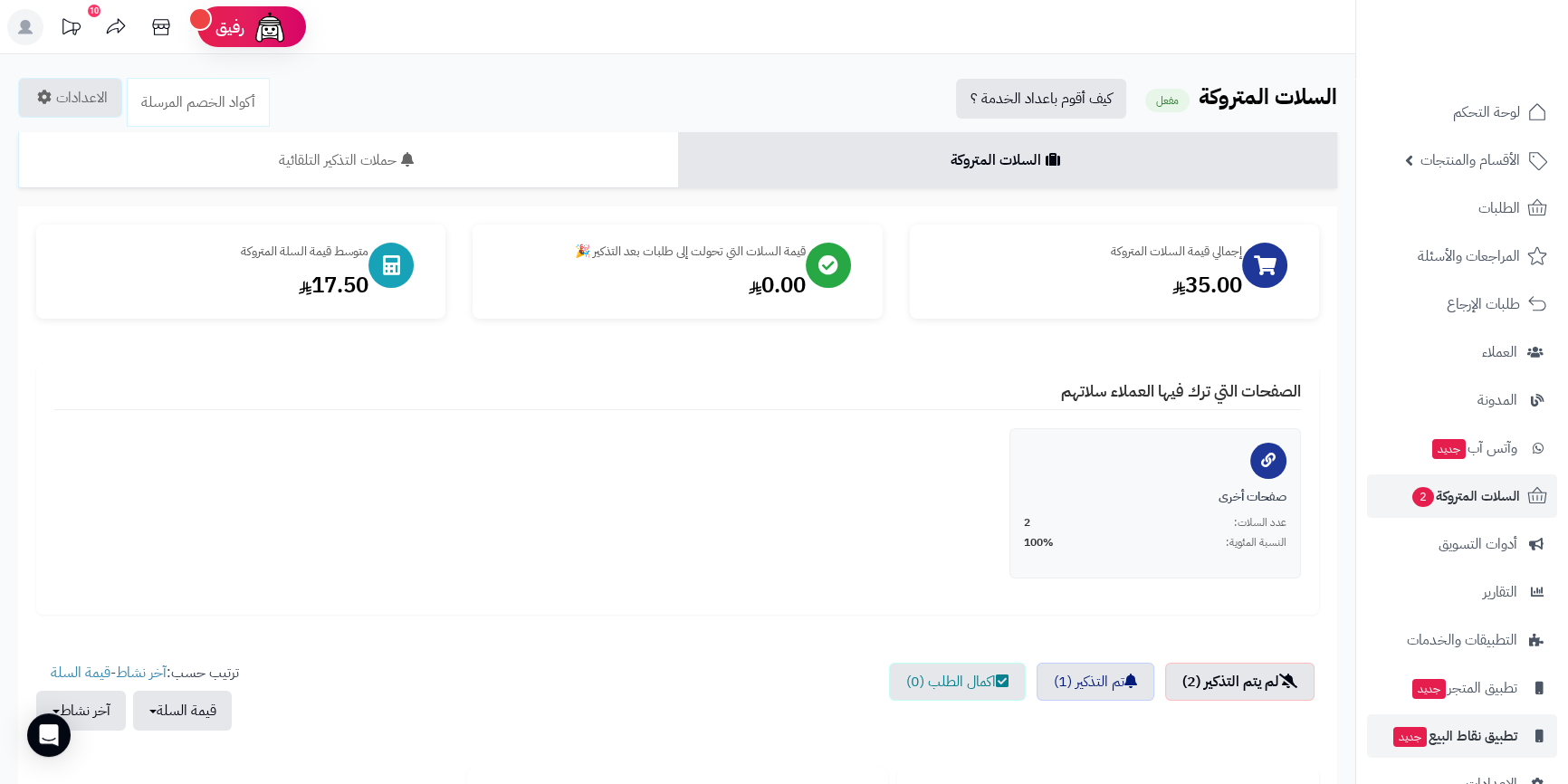
scroll to position [43, 0]
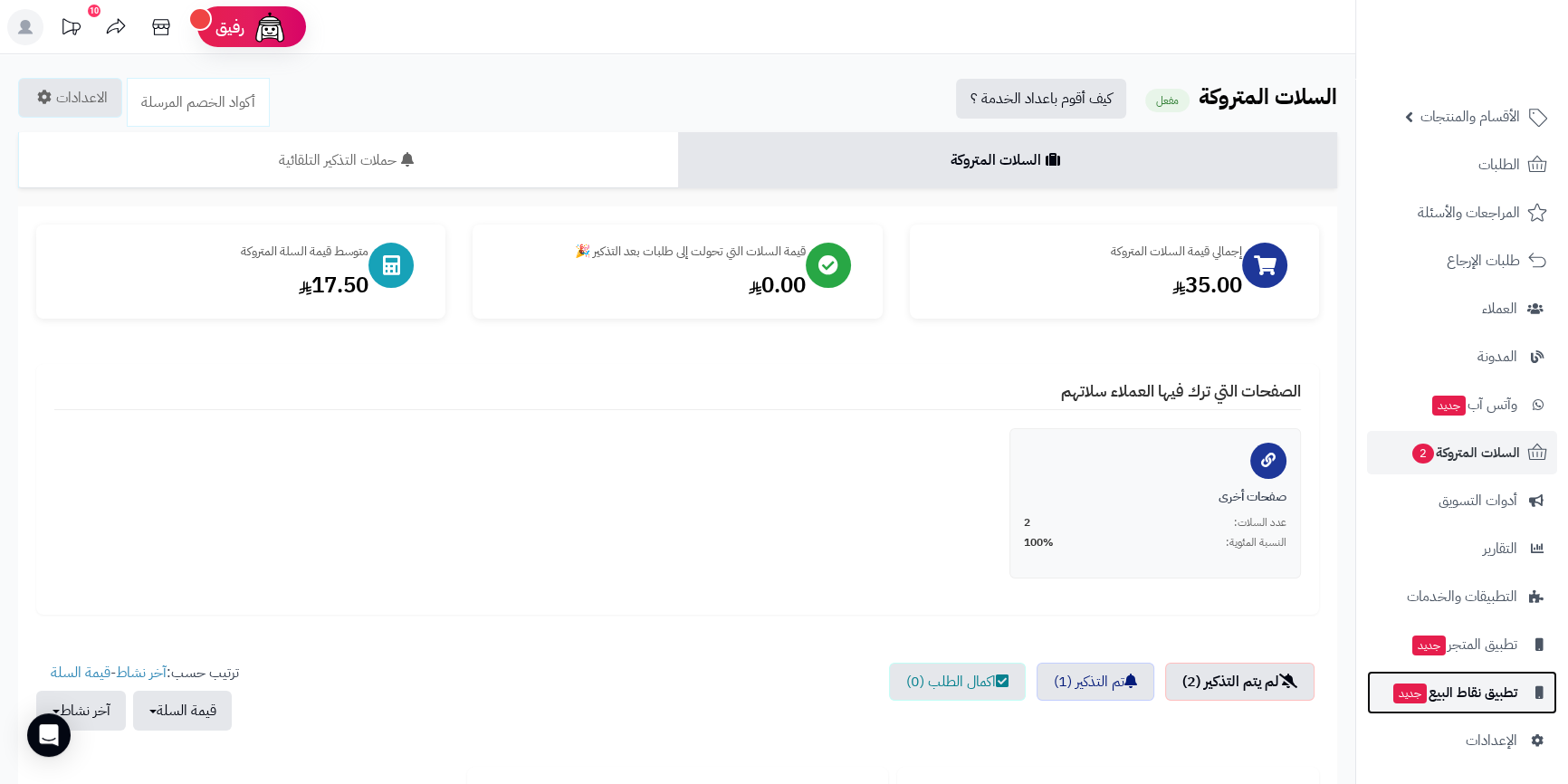
click at [1485, 689] on span "تطبيق نقاط البيع جديد" at bounding box center [1454, 693] width 126 height 25
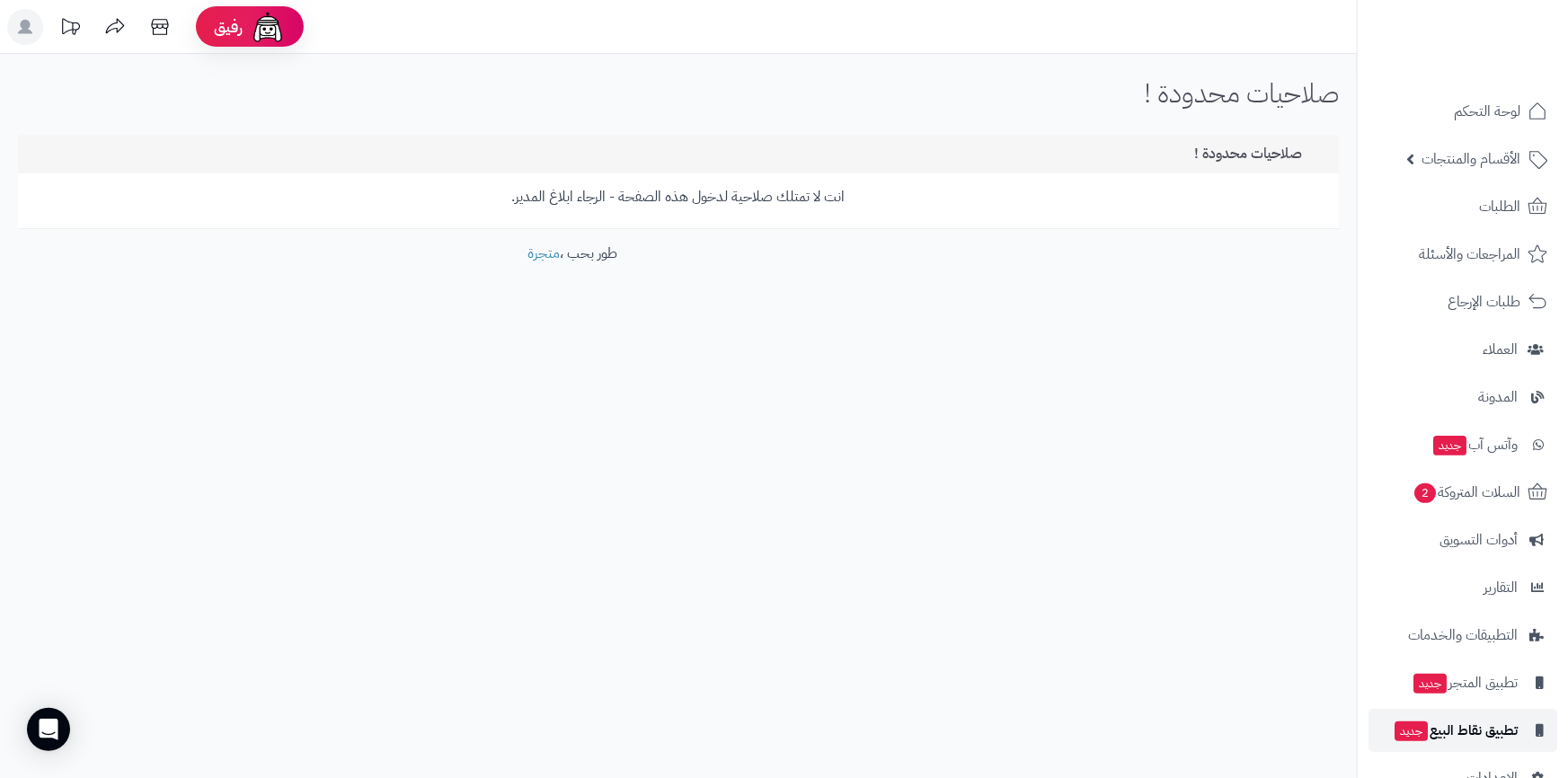
click at [1476, 726] on span "تطبيق نقاط البيع جديد" at bounding box center [1455, 730] width 125 height 25
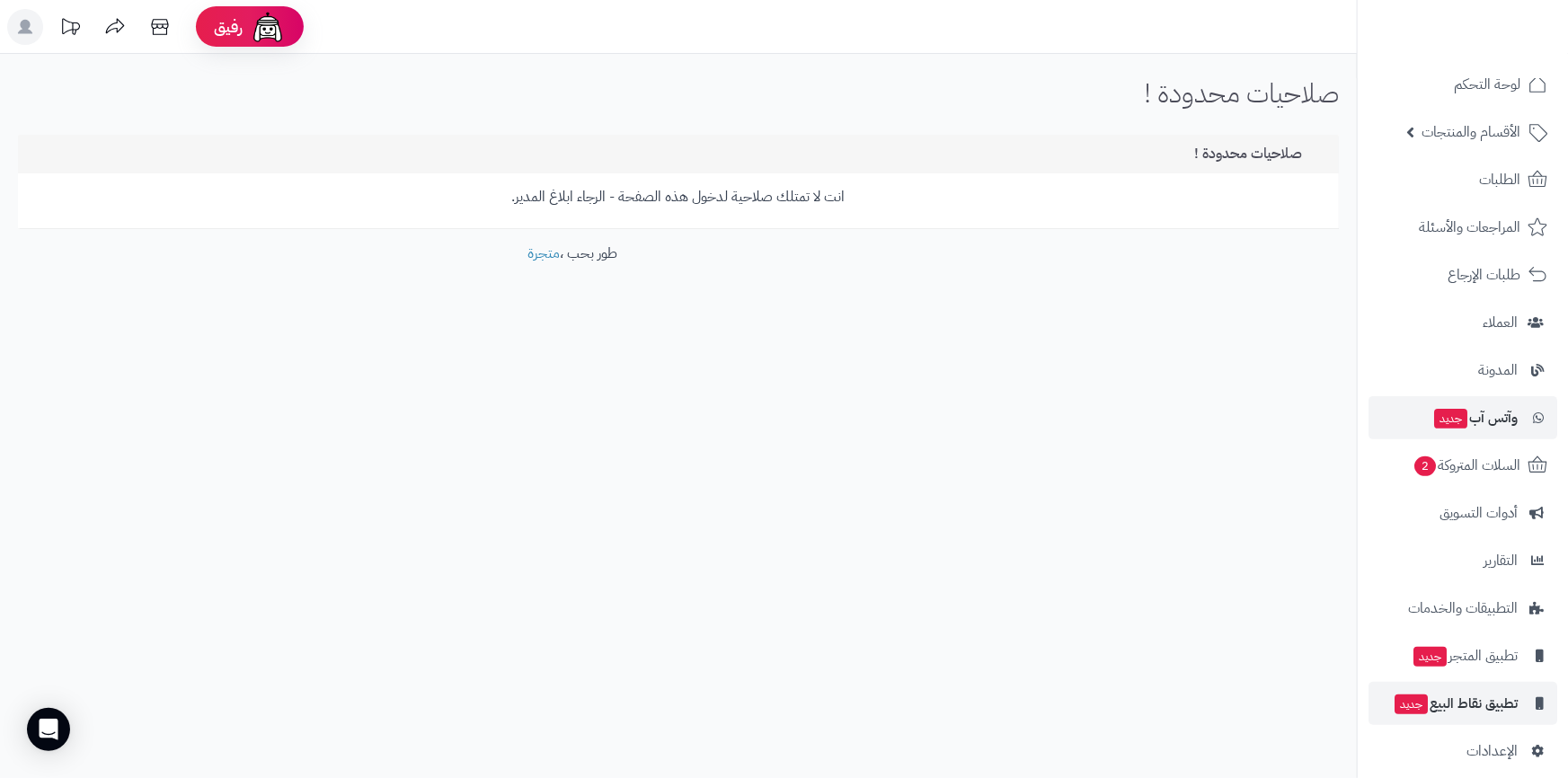
scroll to position [43, 0]
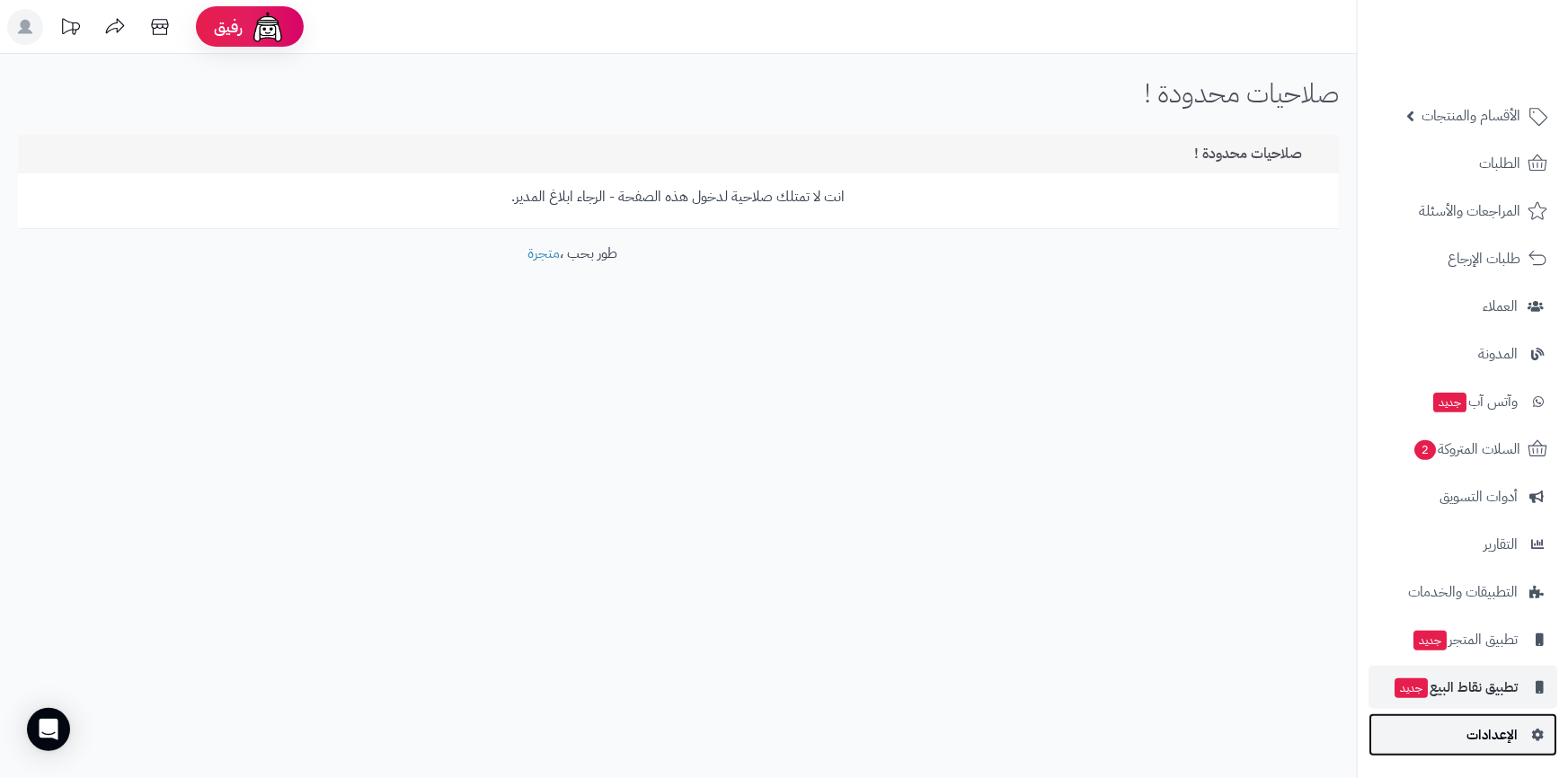
click at [1497, 725] on span "الإعدادات" at bounding box center [1492, 735] width 51 height 25
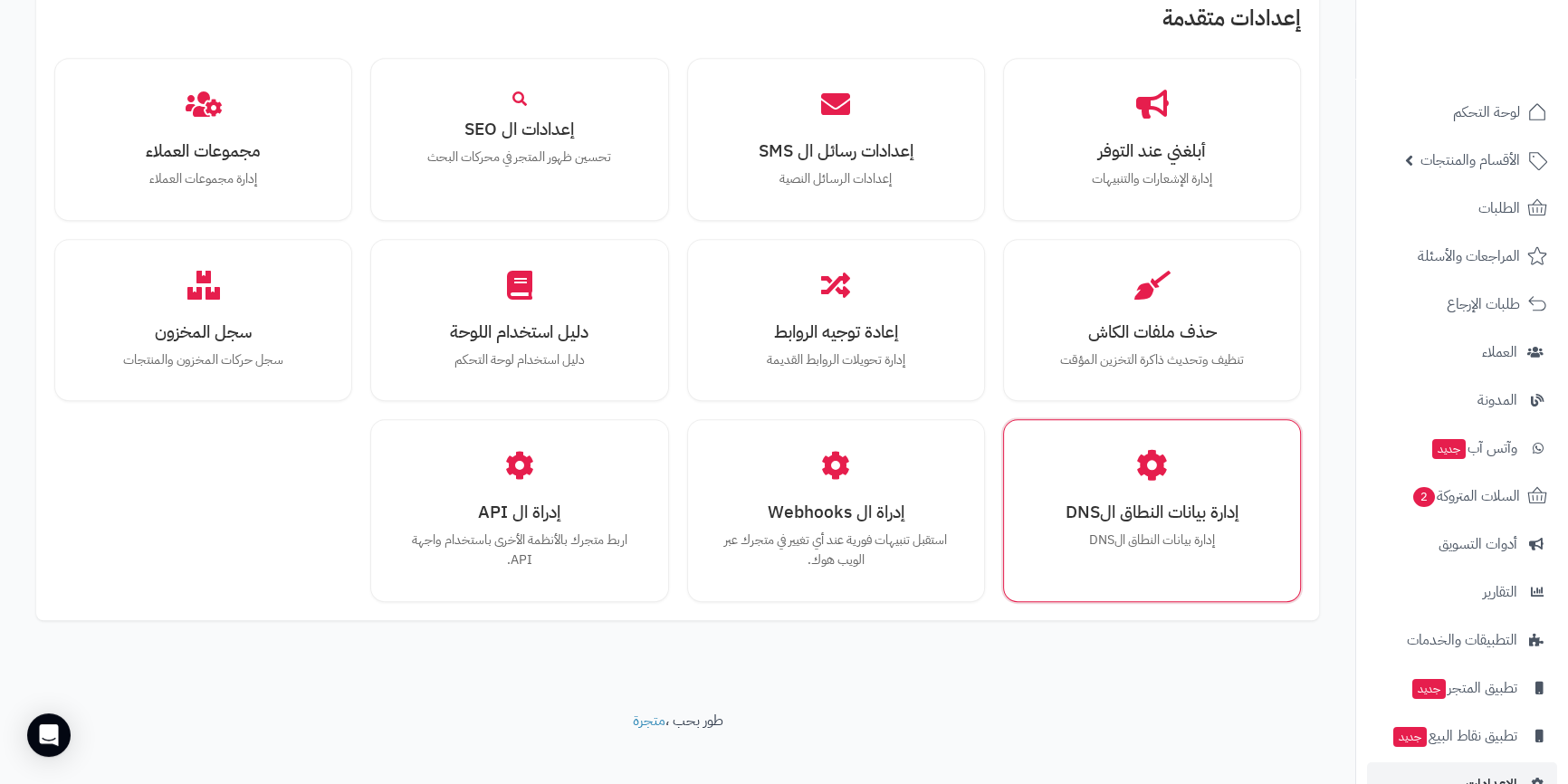
scroll to position [1525, 0]
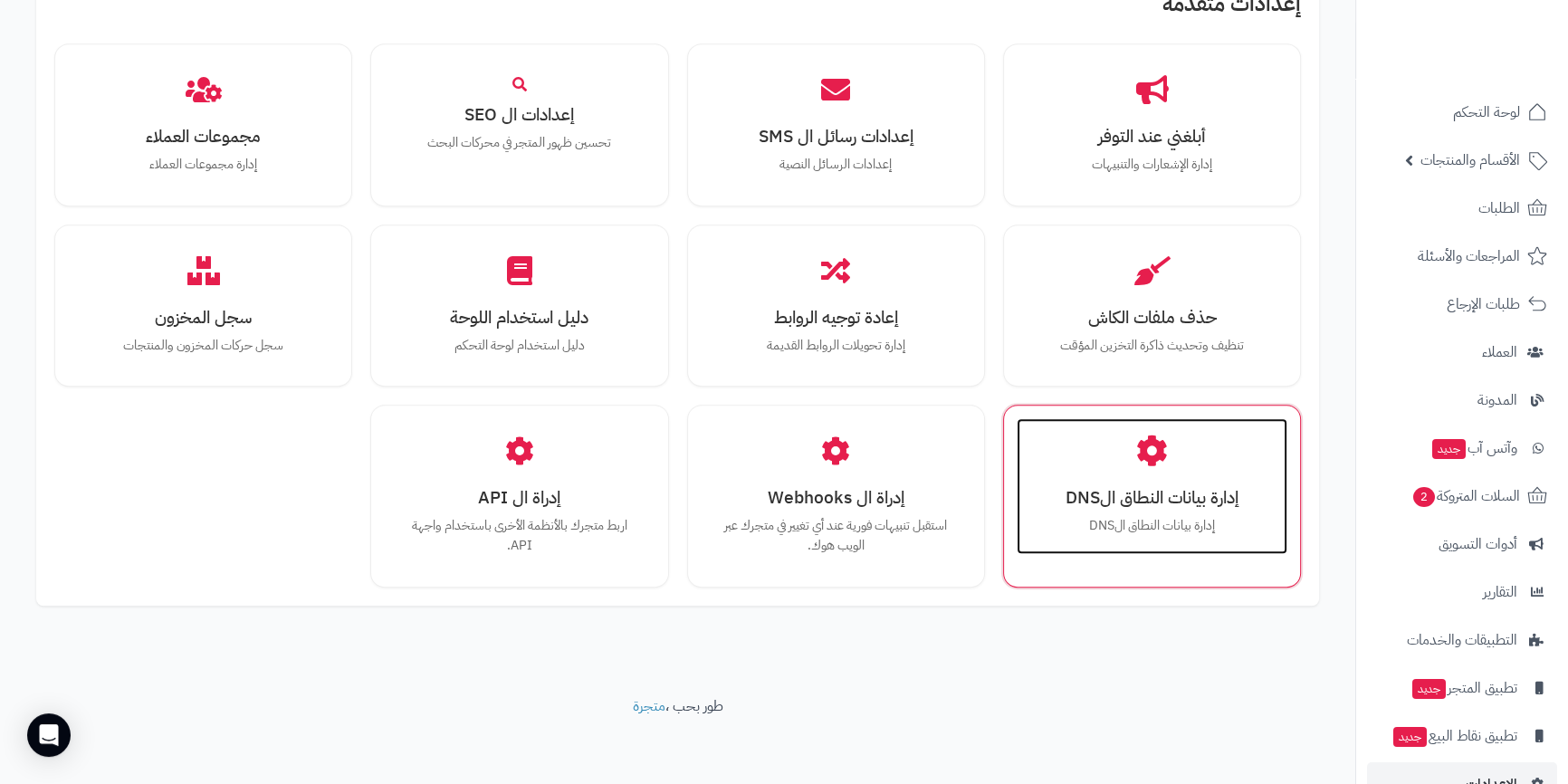
click at [1172, 466] on div "إدارة بيانات النطاق الDNS إدارة بيانات النطاق الDNS" at bounding box center [1152, 486] width 271 height 135
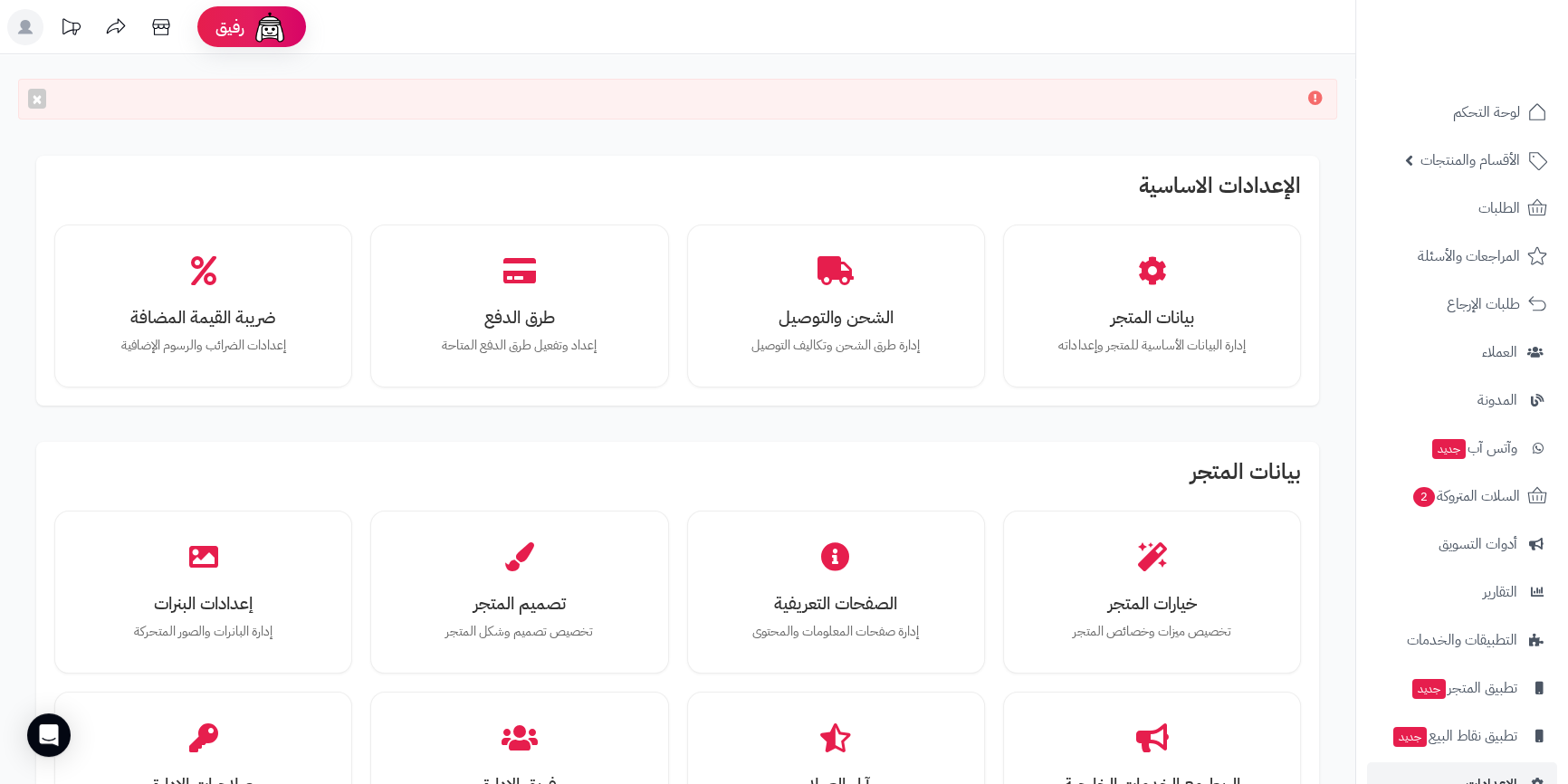
click at [1291, 91] on div "×" at bounding box center [677, 99] width 1318 height 40
click at [45, 104] on div "×" at bounding box center [677, 99] width 1318 height 40
click at [41, 103] on button "×" at bounding box center [36, 97] width 18 height 20
